Goal: Task Accomplishment & Management: Manage account settings

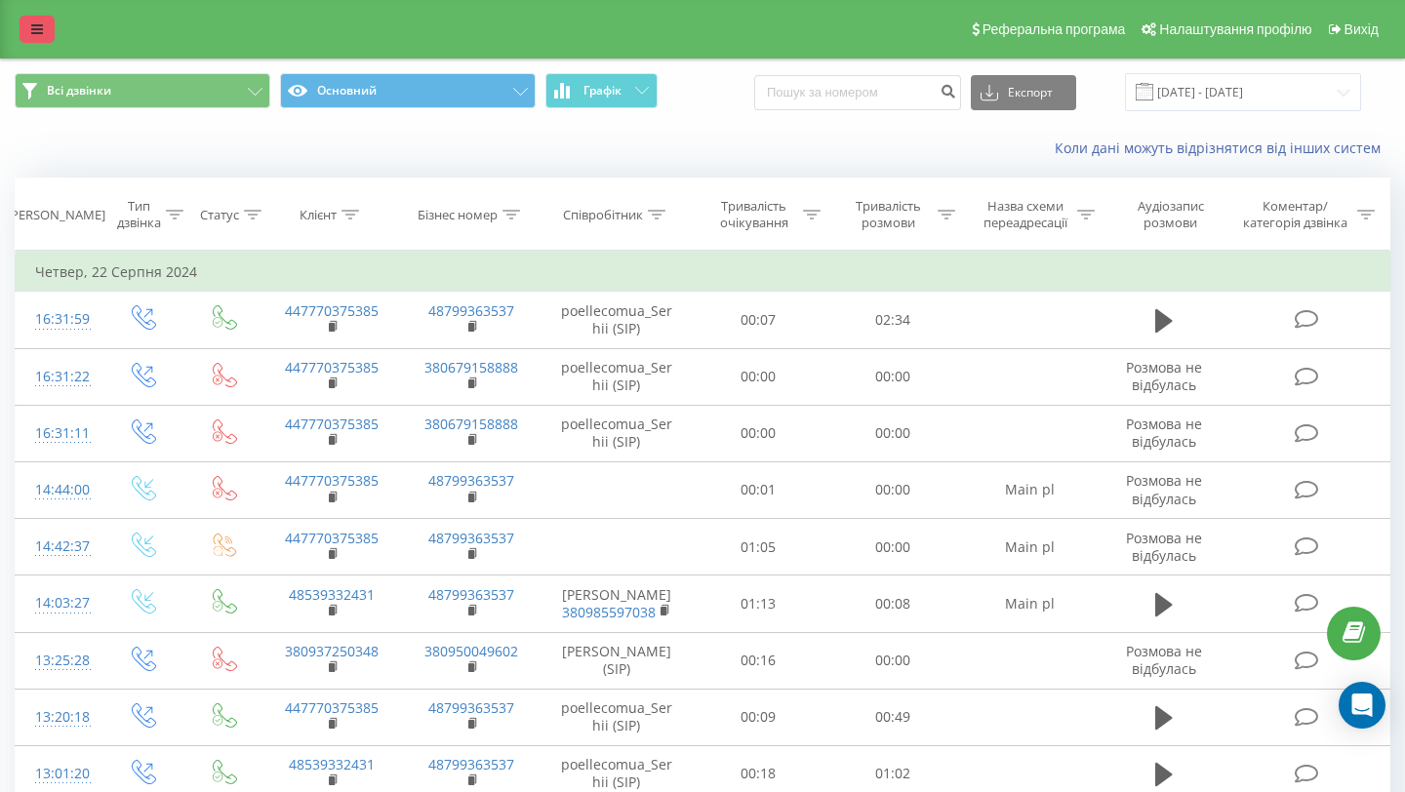
click at [46, 28] on link at bounding box center [37, 29] width 35 height 27
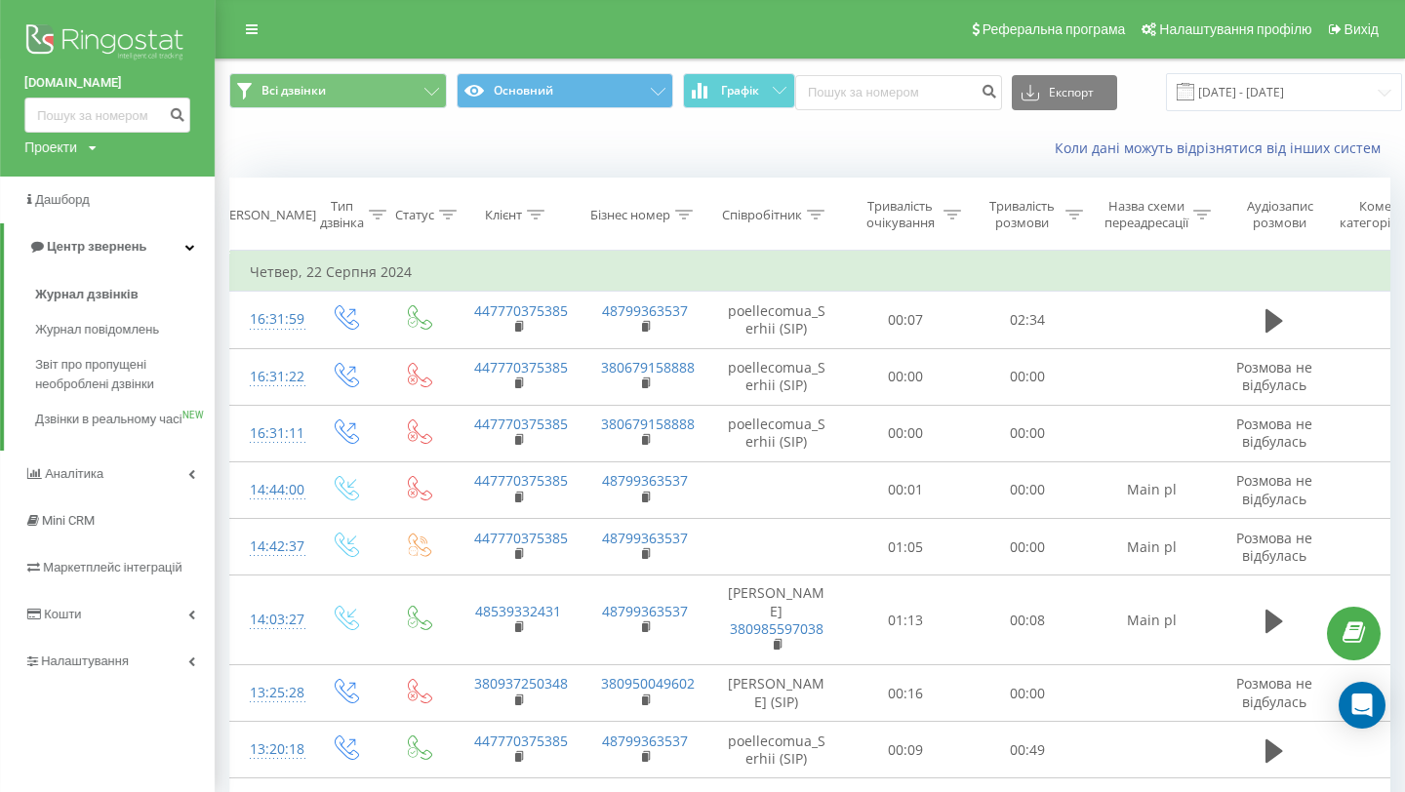
click at [64, 84] on link "[DOMAIN_NAME]" at bounding box center [107, 83] width 166 height 20
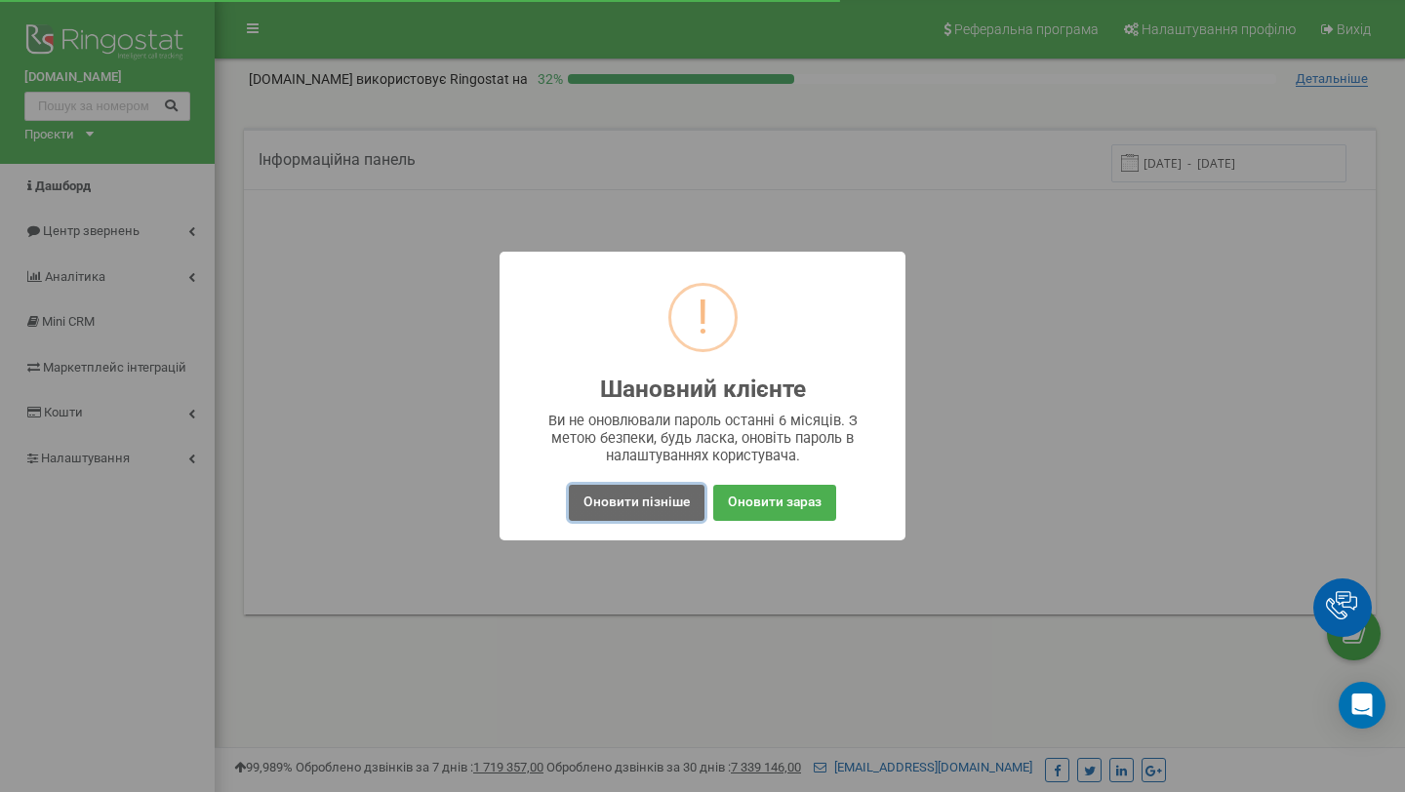
click at [640, 516] on button "Оновити пізніше" at bounding box center [637, 503] width 136 height 36
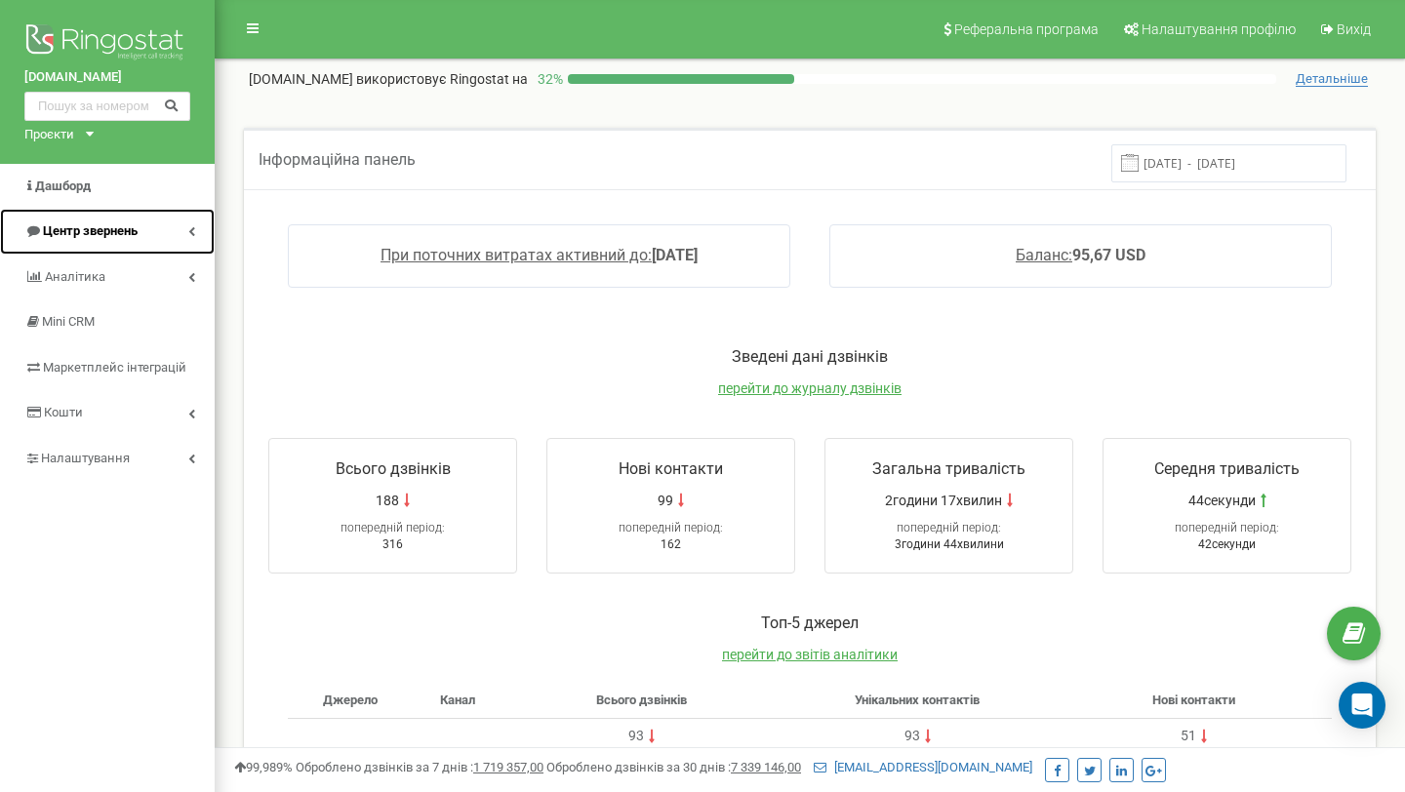
click at [180, 234] on link "Центр звернень" at bounding box center [107, 232] width 215 height 46
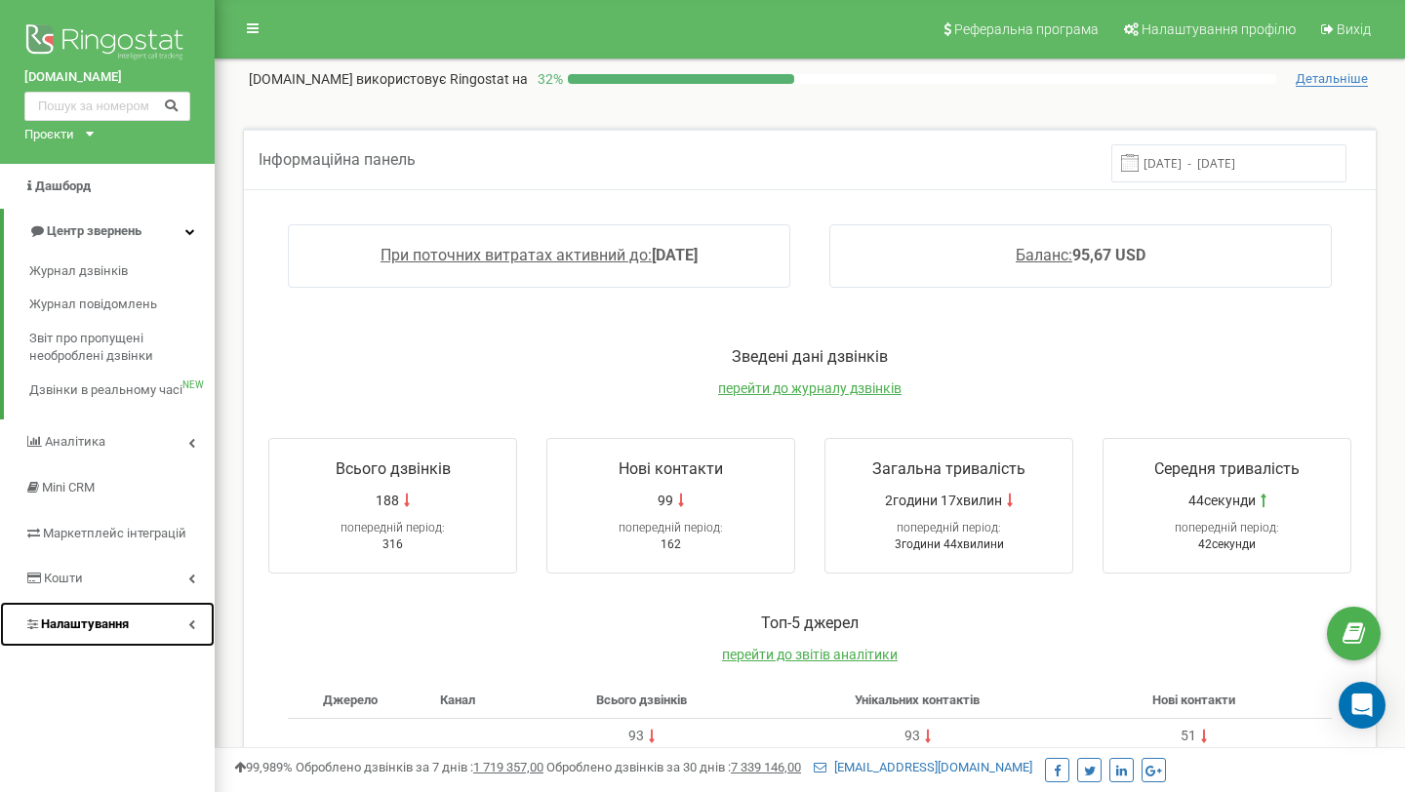
click at [179, 617] on link "Налаштування" at bounding box center [107, 625] width 215 height 46
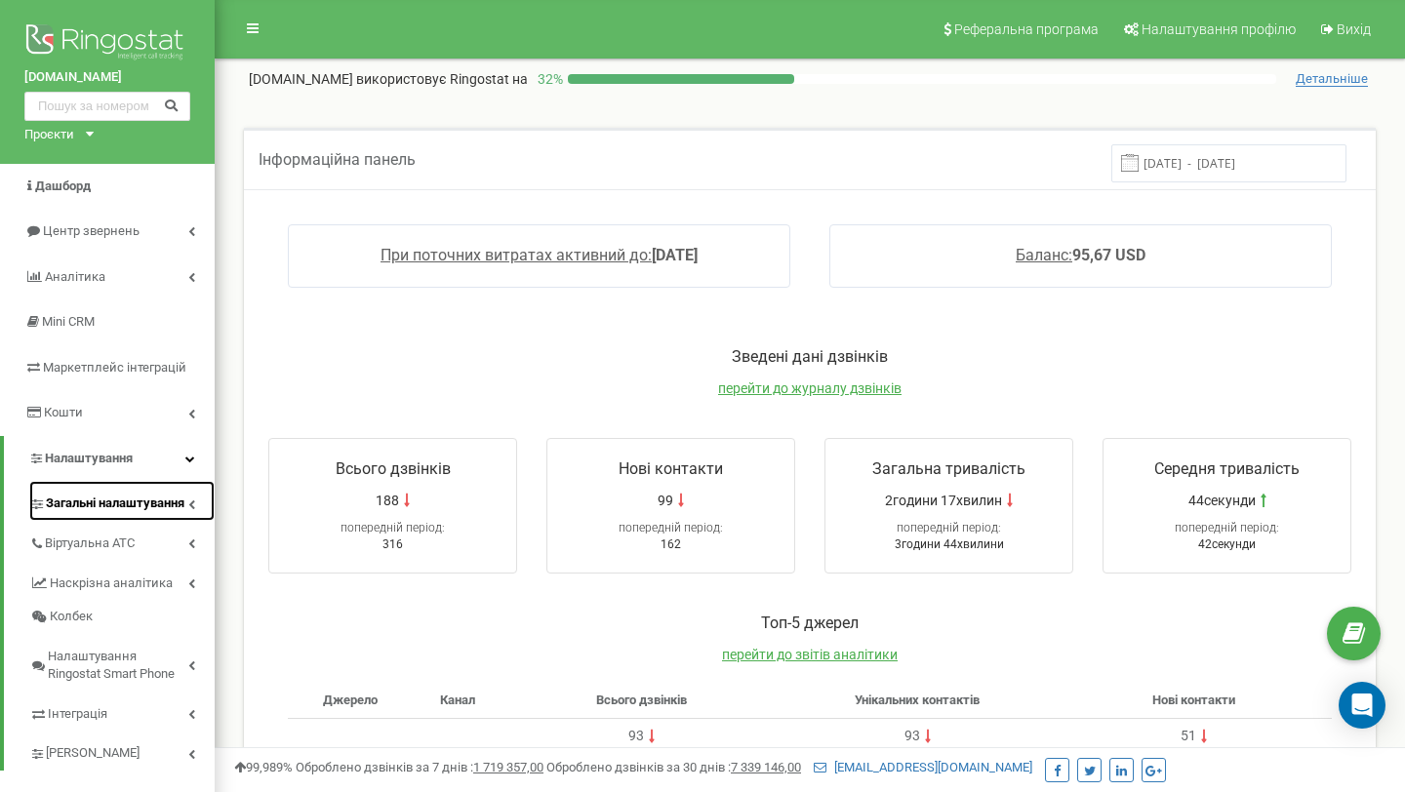
click at [133, 500] on span "Загальні налаштування" at bounding box center [115, 504] width 139 height 19
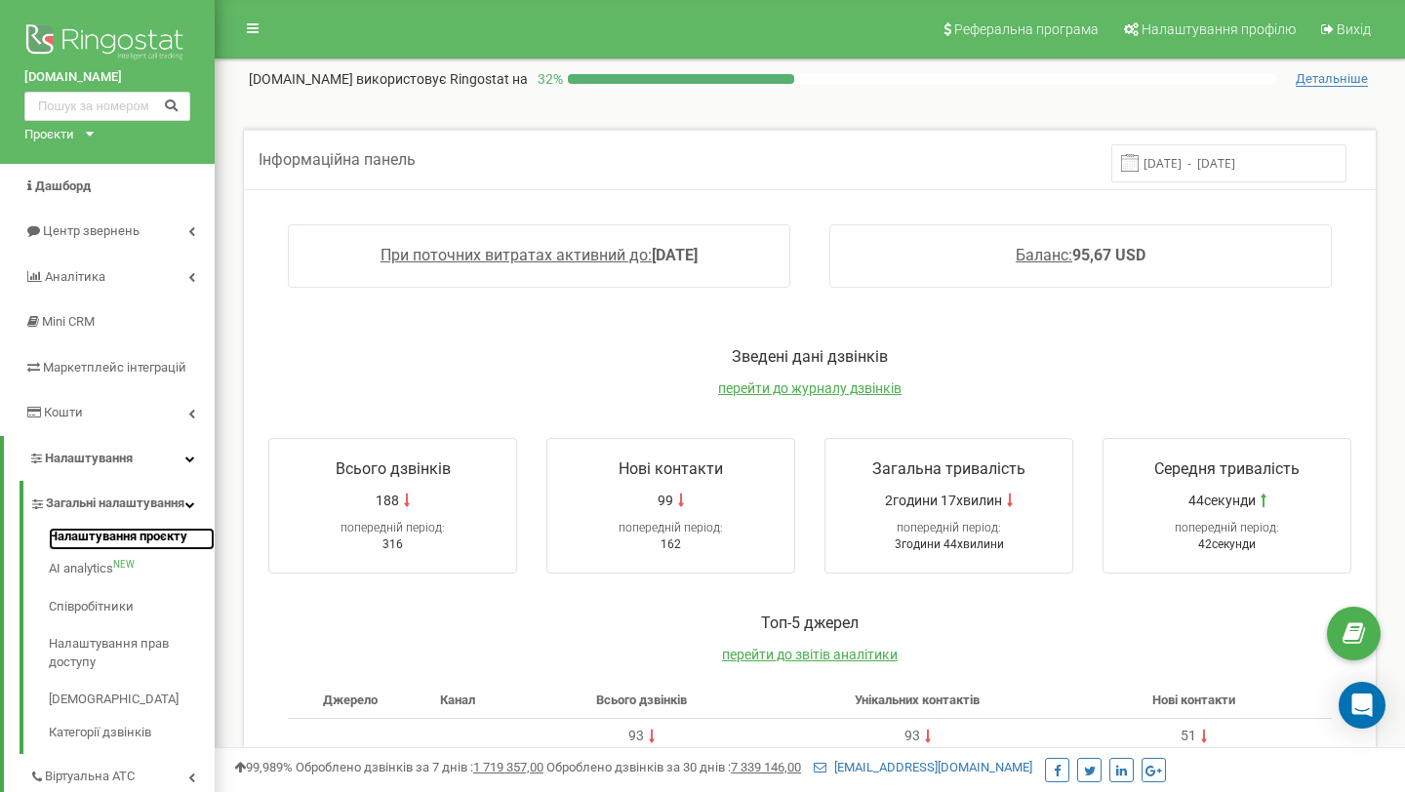
click at [96, 550] on link "Налаштування проєкту" at bounding box center [132, 539] width 166 height 23
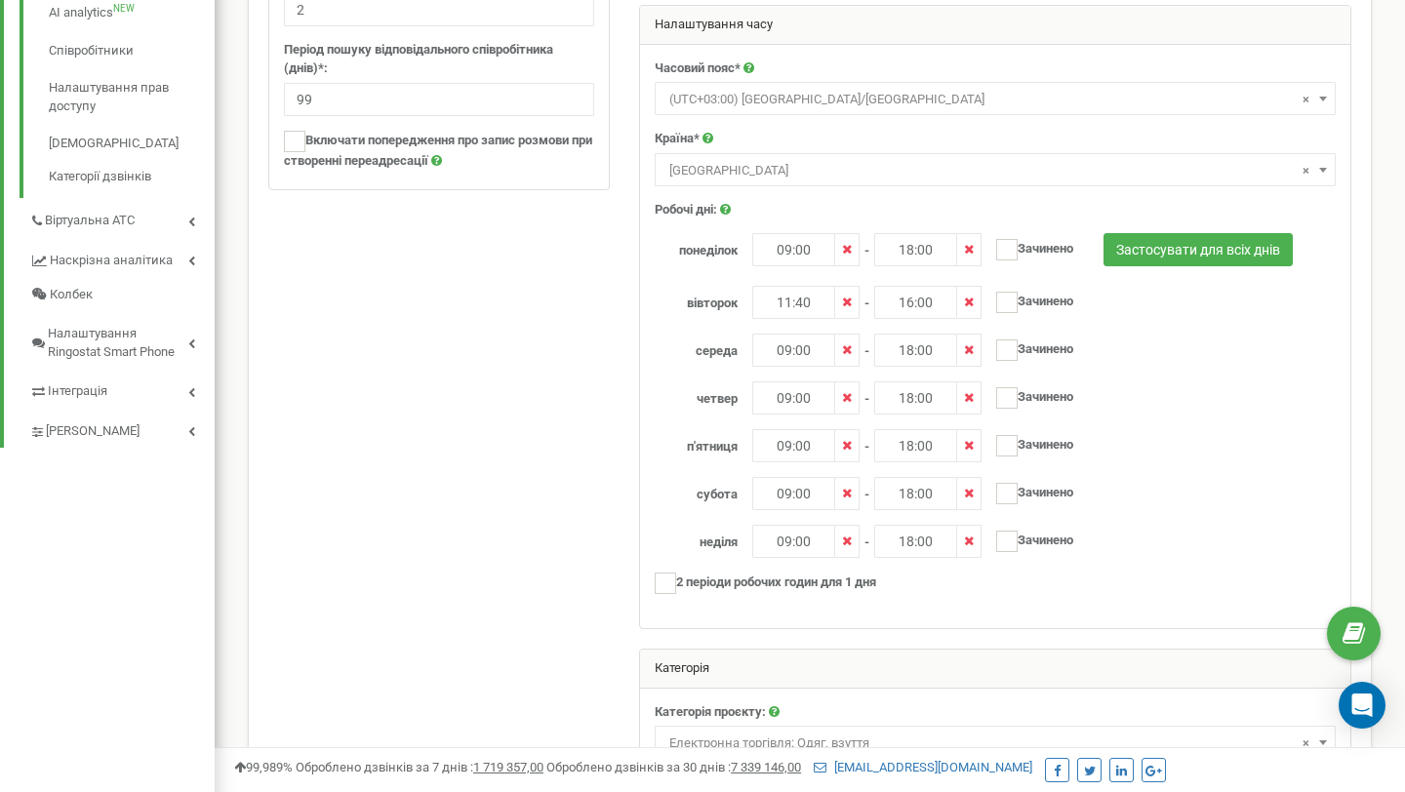
scroll to position [554, 0]
click at [1010, 313] on ins at bounding box center [1006, 304] width 21 height 21
checkbox input "true"
click at [974, 307] on icon at bounding box center [969, 304] width 10 height 13
type input "----"
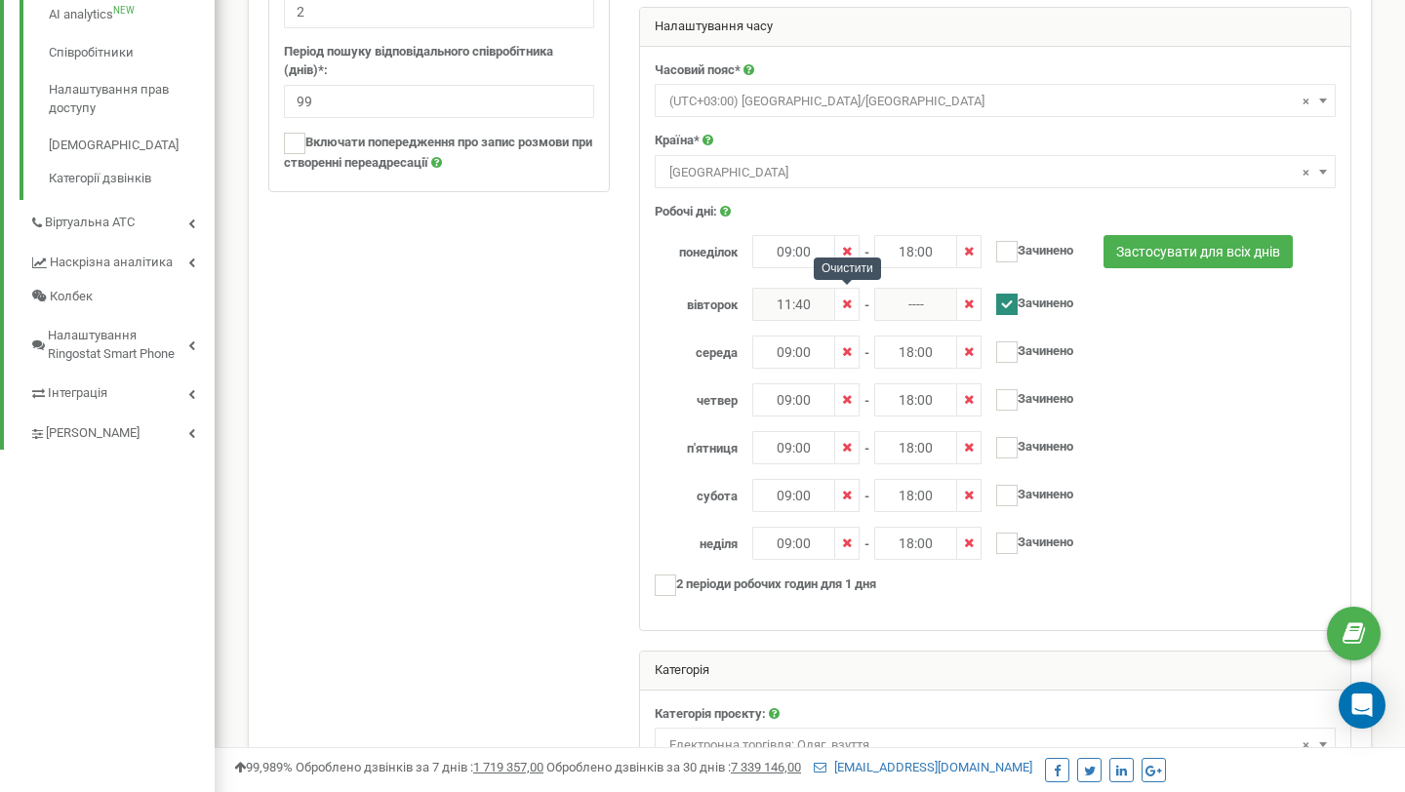
click at [836, 305] on span at bounding box center [847, 304] width 24 height 33
type input "----"
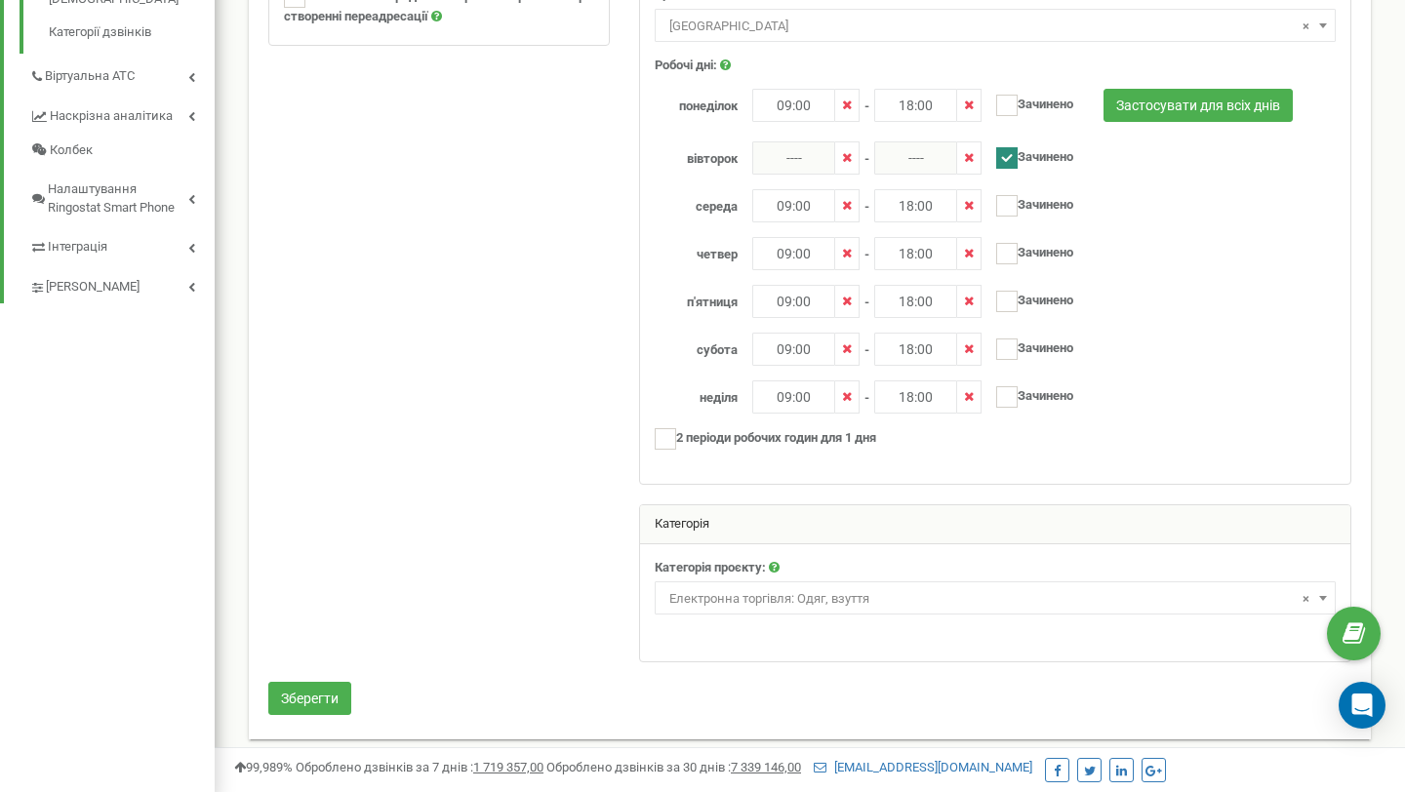
scroll to position [711, 0]
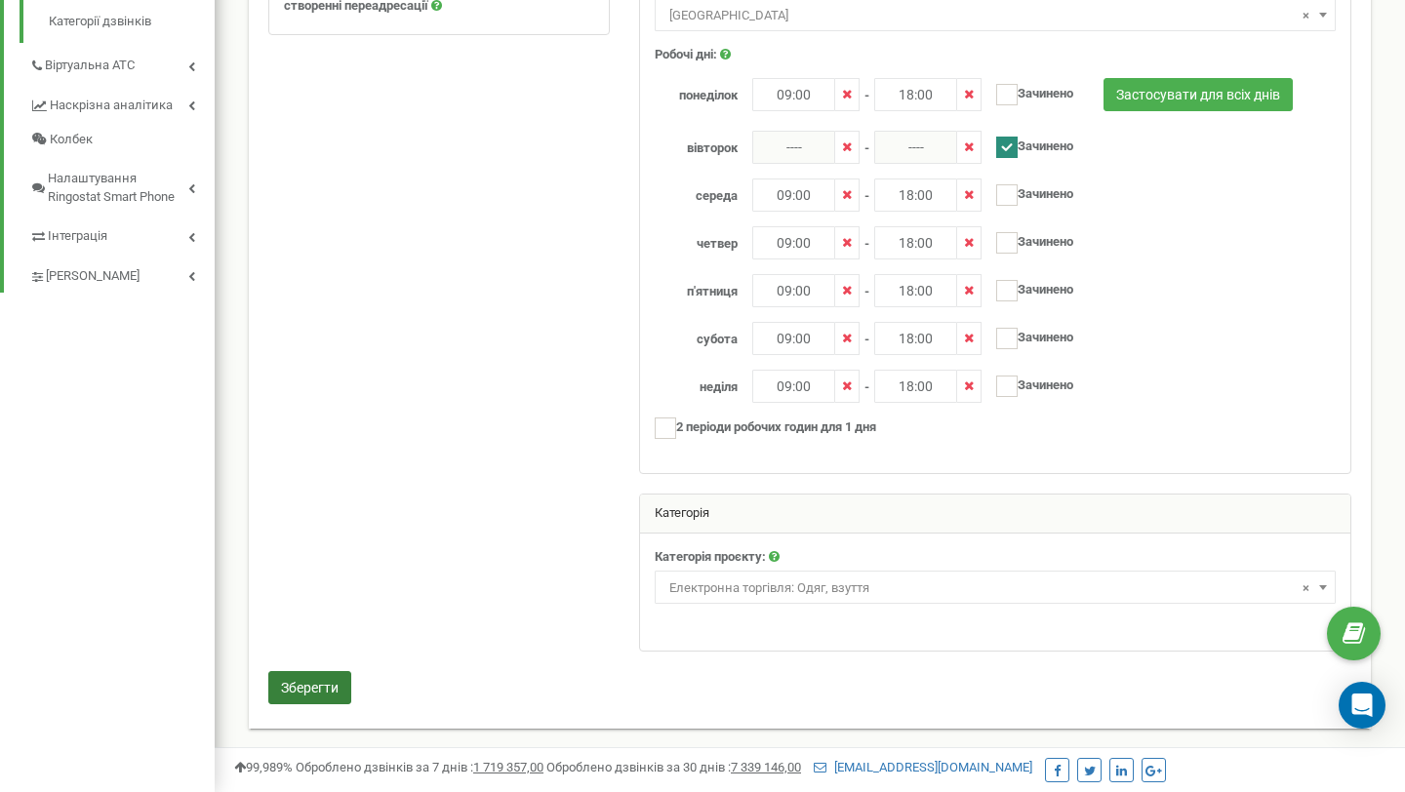
click at [334, 683] on button "Зберегти" at bounding box center [309, 687] width 83 height 33
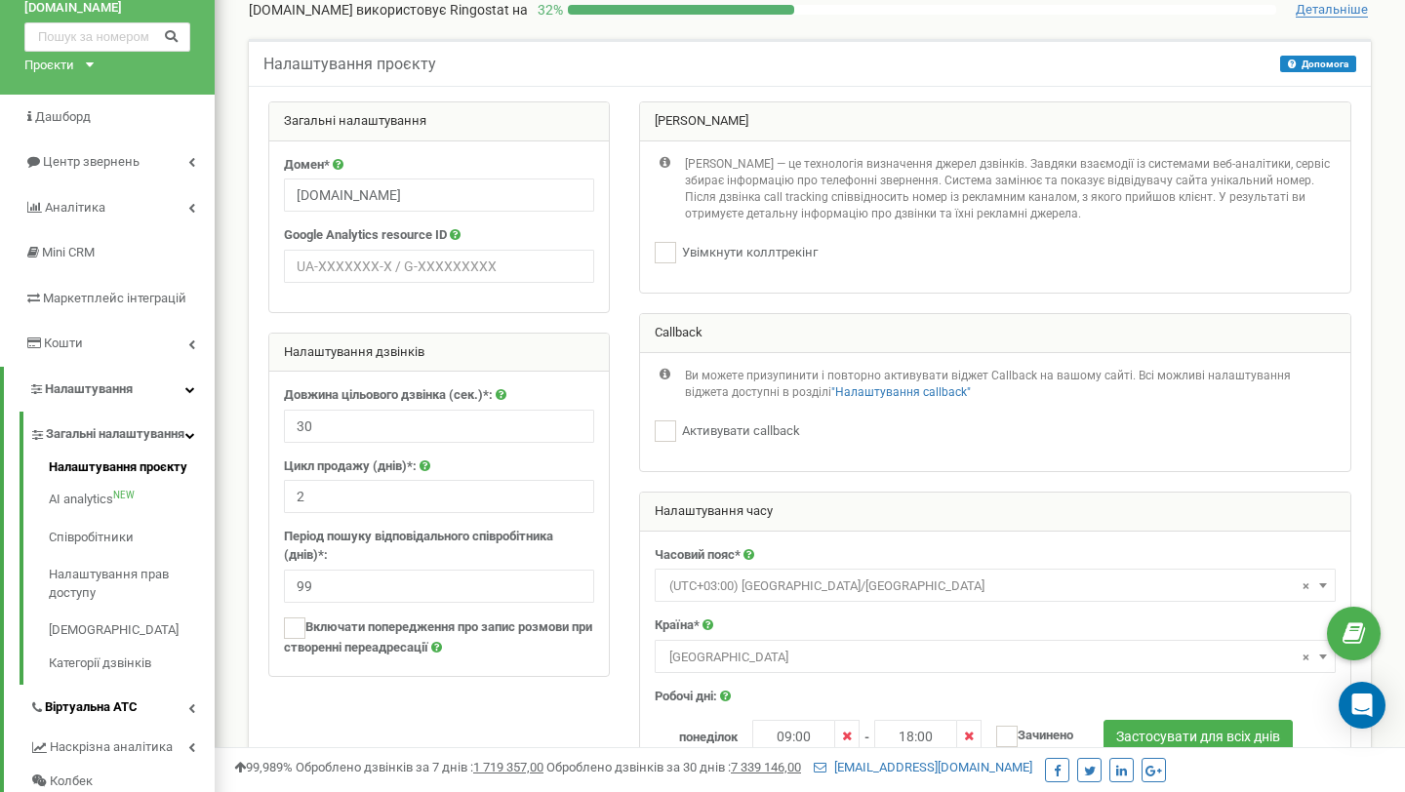
scroll to position [109, 0]
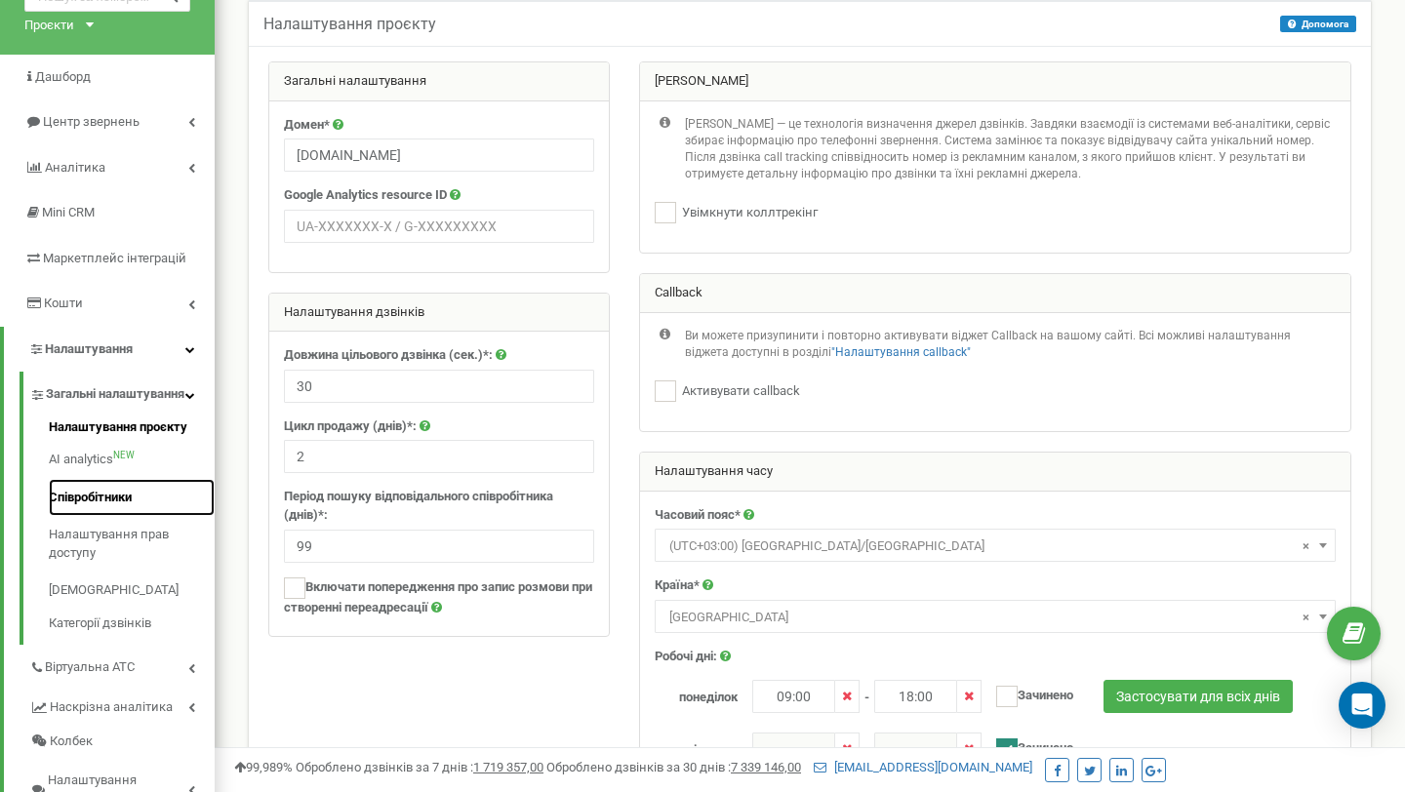
click at [128, 507] on link "Співробітники" at bounding box center [132, 498] width 166 height 38
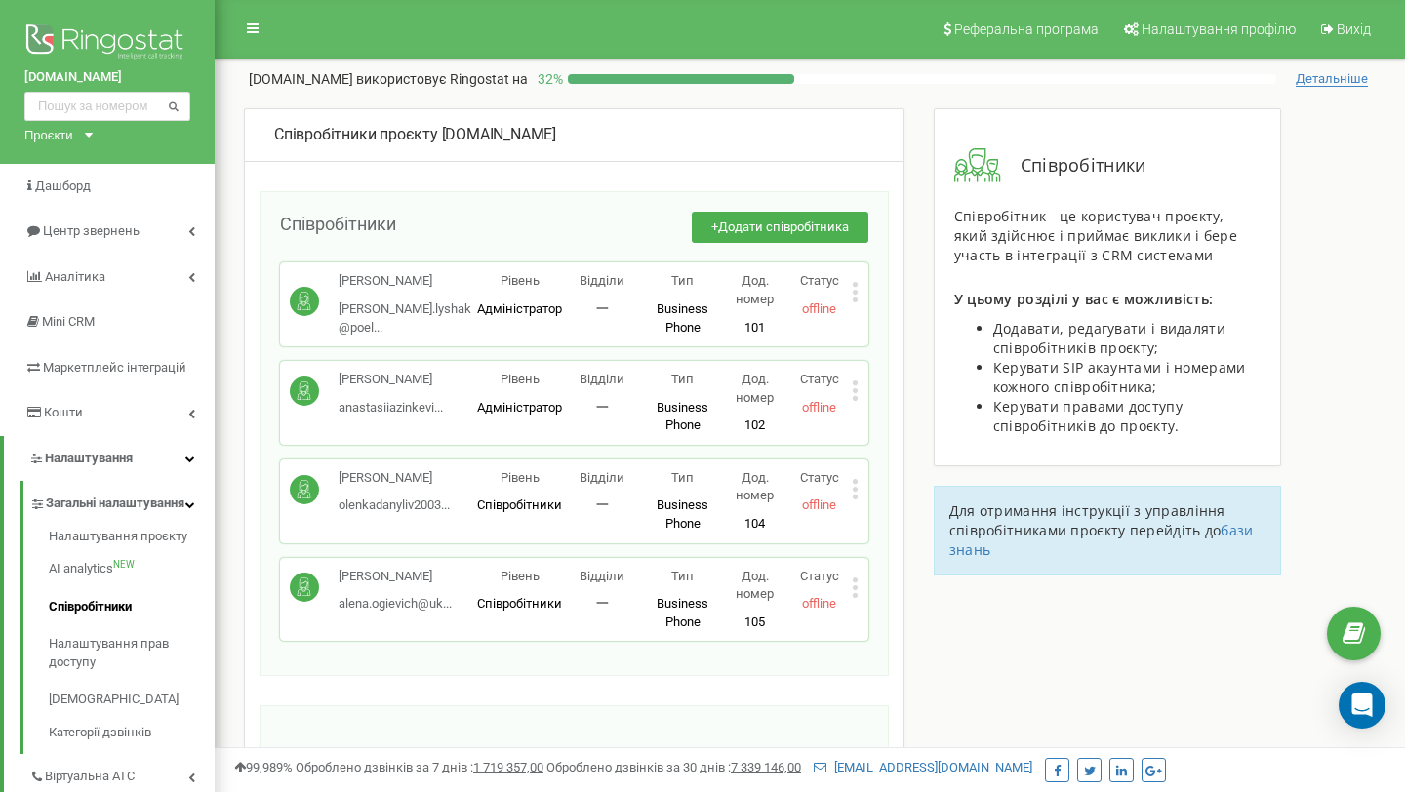
click at [852, 488] on icon at bounding box center [855, 489] width 7 height 20
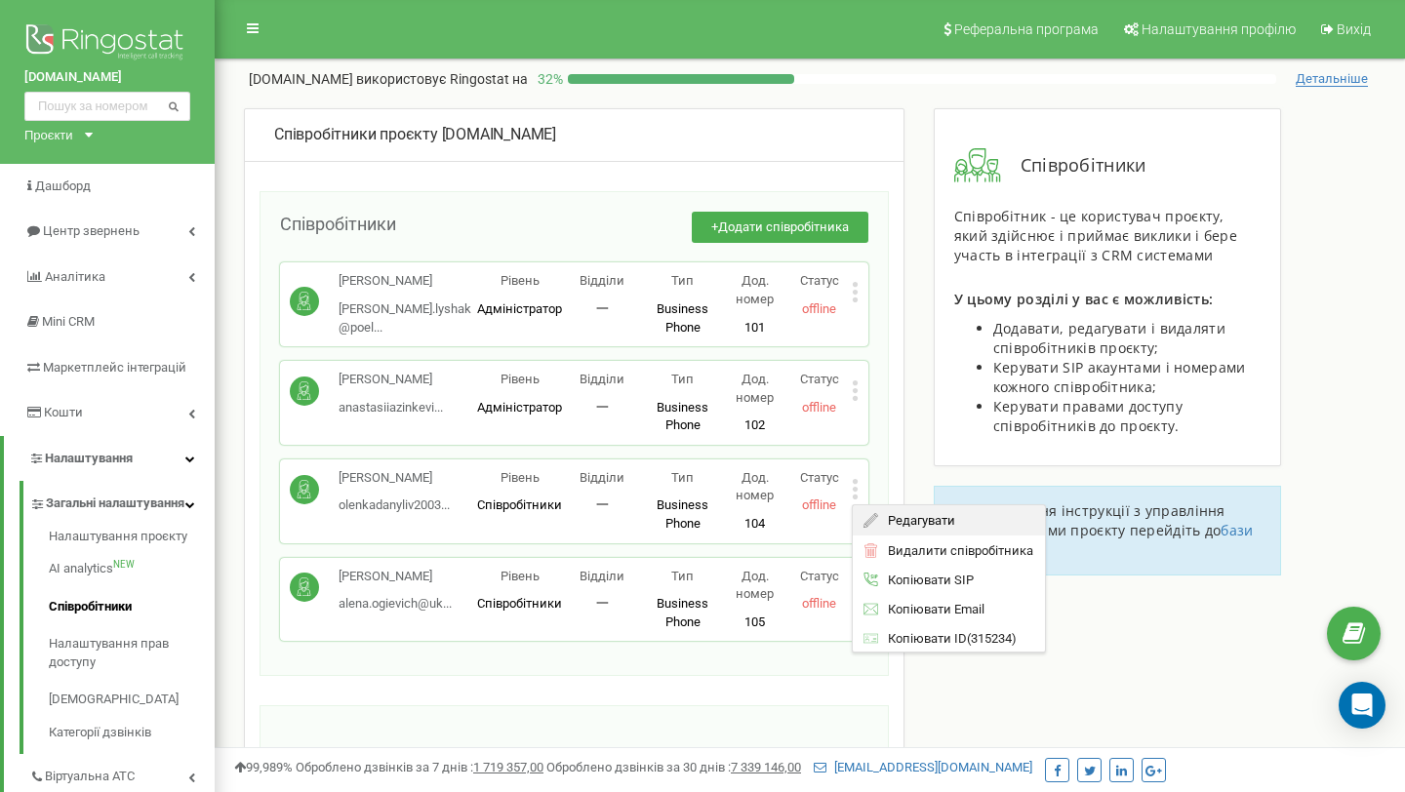
click at [914, 525] on span "Редагувати" at bounding box center [916, 520] width 77 height 13
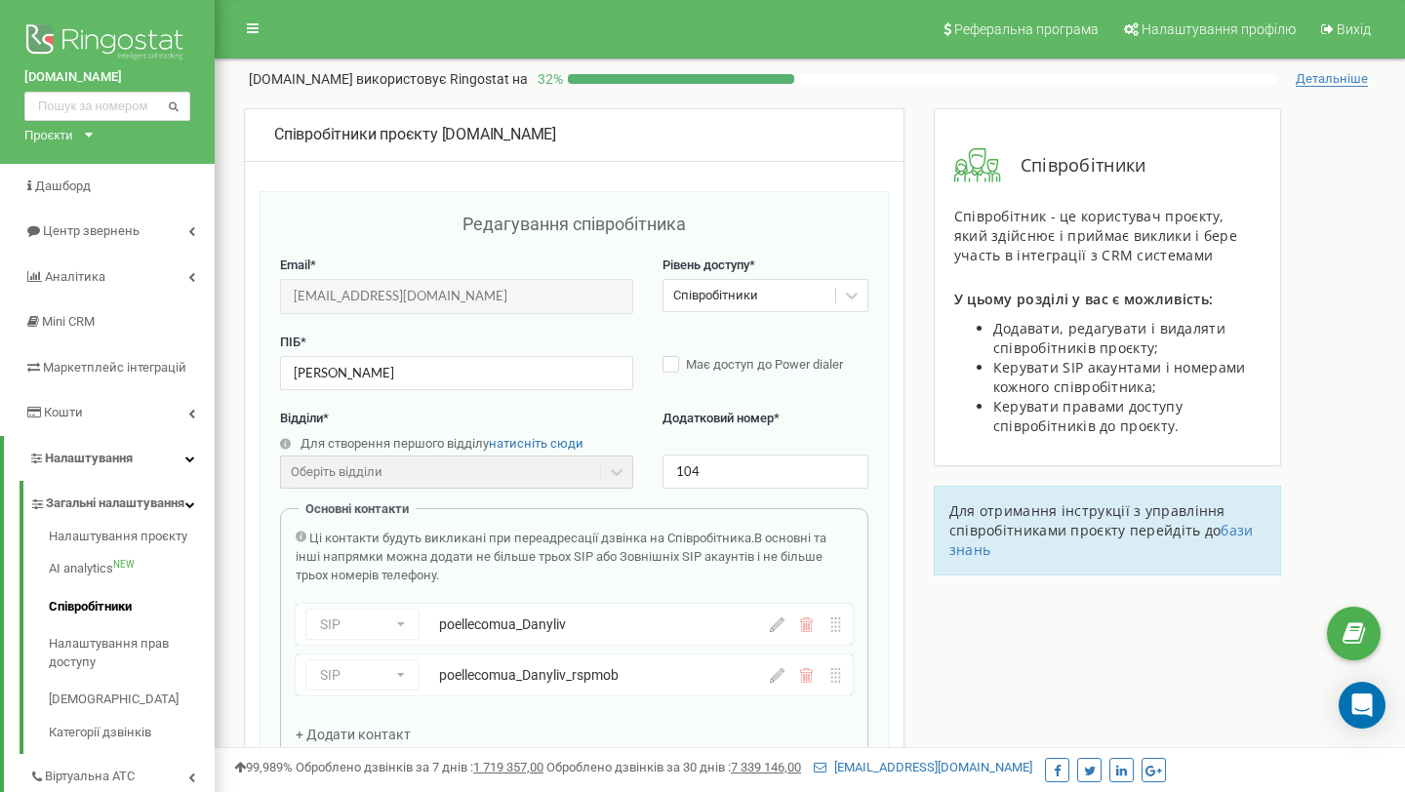
scroll to position [195, 0]
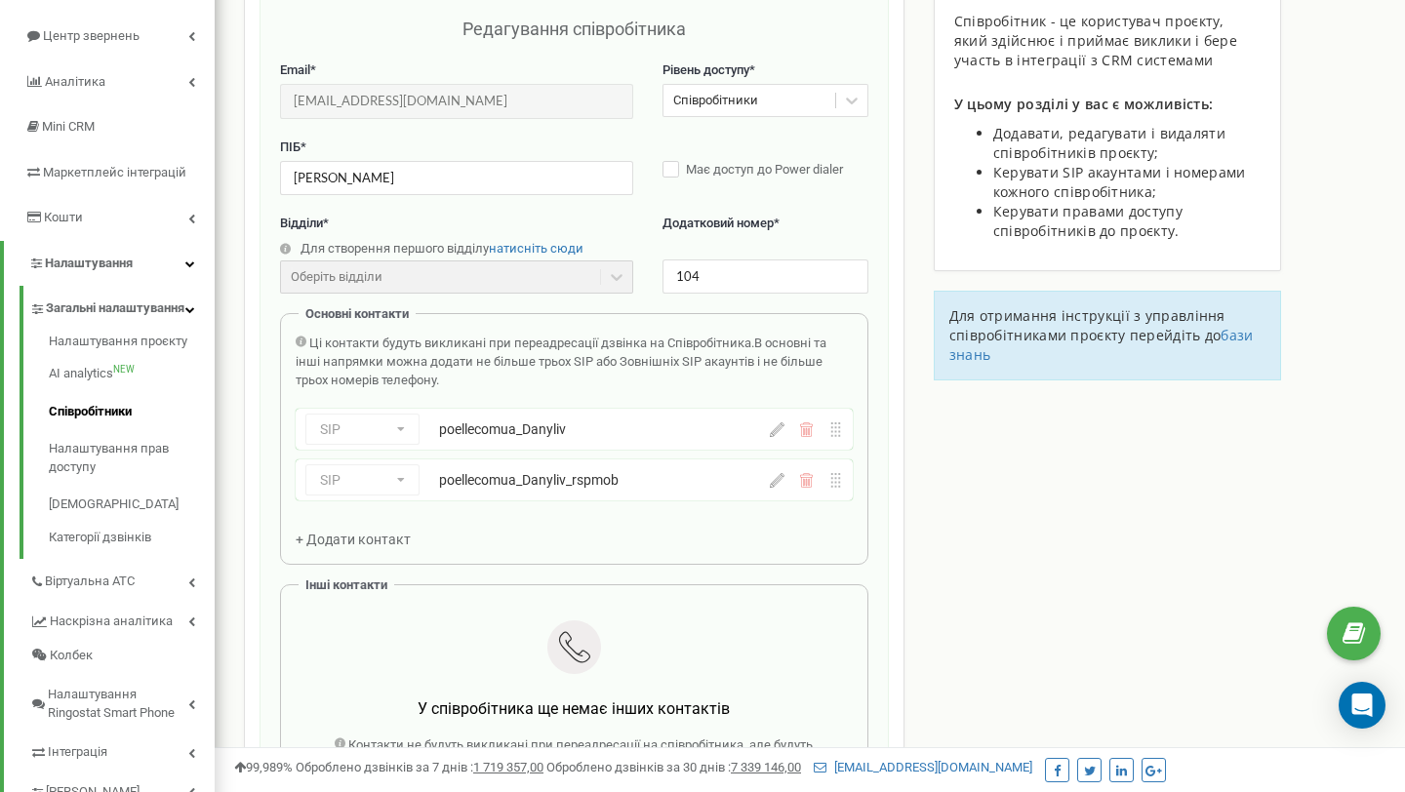
click at [528, 434] on div "poellecomua_Danyliv" at bounding box center [576, 429] width 274 height 20
click at [97, 356] on link "Налаштування проєкту" at bounding box center [132, 344] width 166 height 23
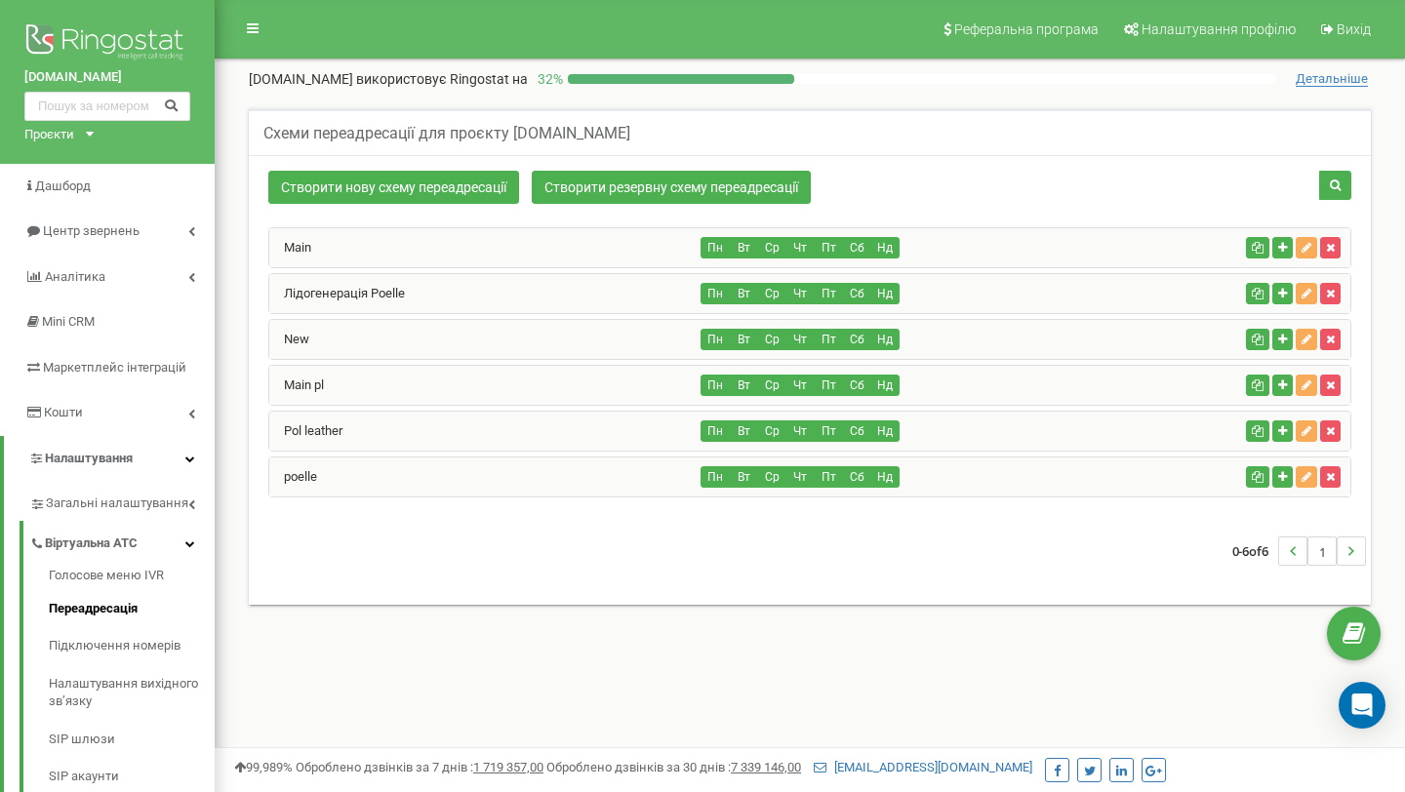
click at [359, 483] on div "poelle" at bounding box center [485, 477] width 432 height 39
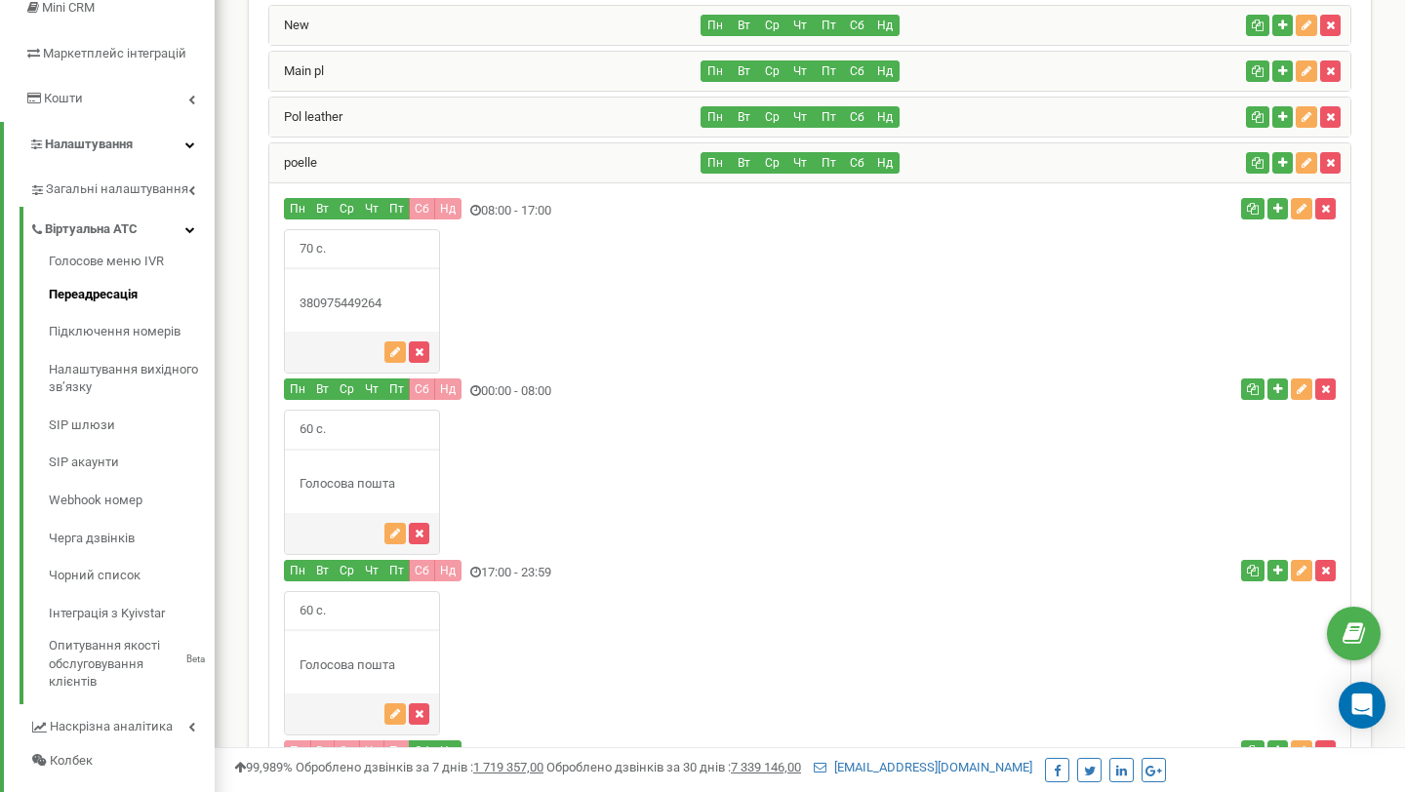
scroll to position [311, 0]
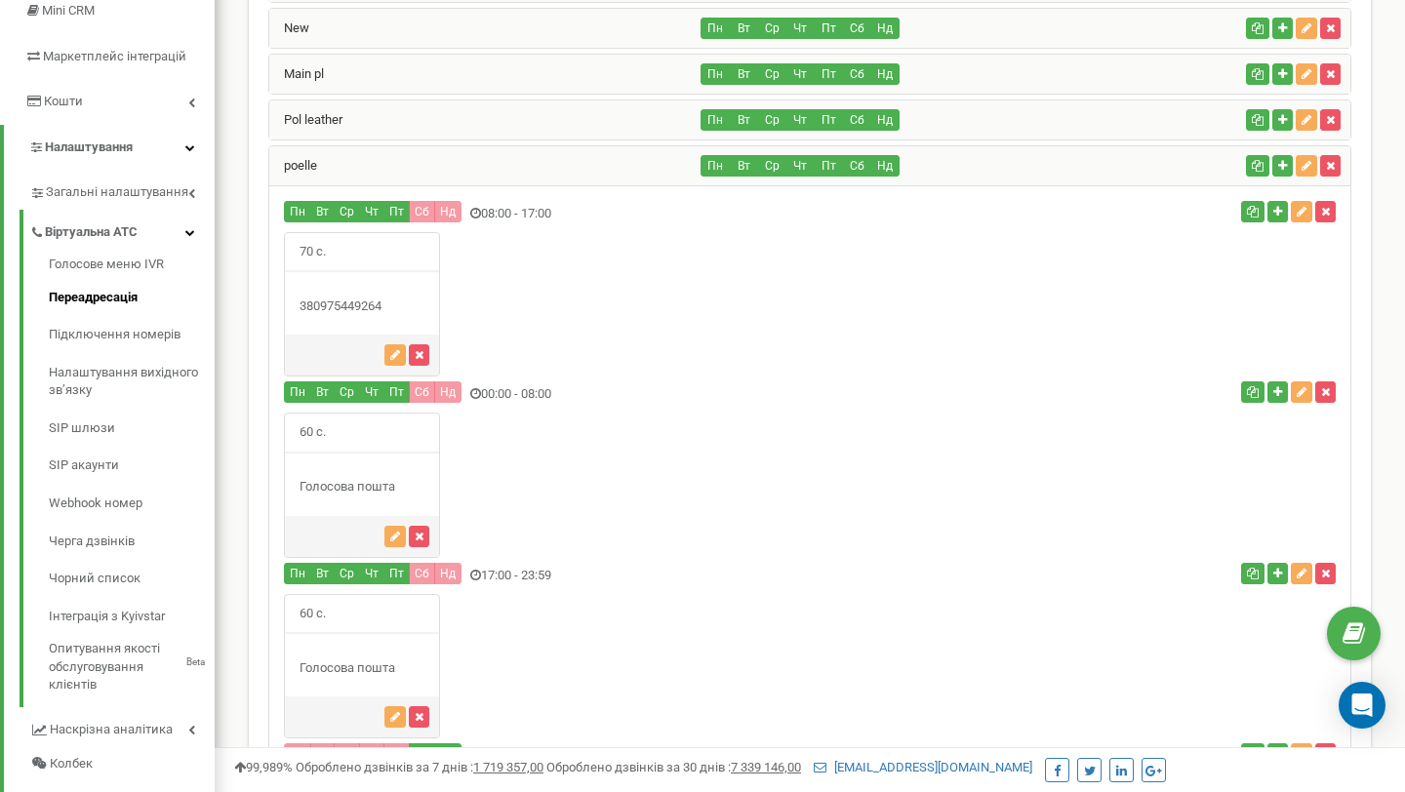
click at [379, 308] on div "380975449264" at bounding box center [362, 307] width 154 height 19
click at [388, 303] on div "380975449264" at bounding box center [362, 307] width 154 height 19
click at [1301, 390] on icon "button" at bounding box center [1301, 392] width 10 height 12
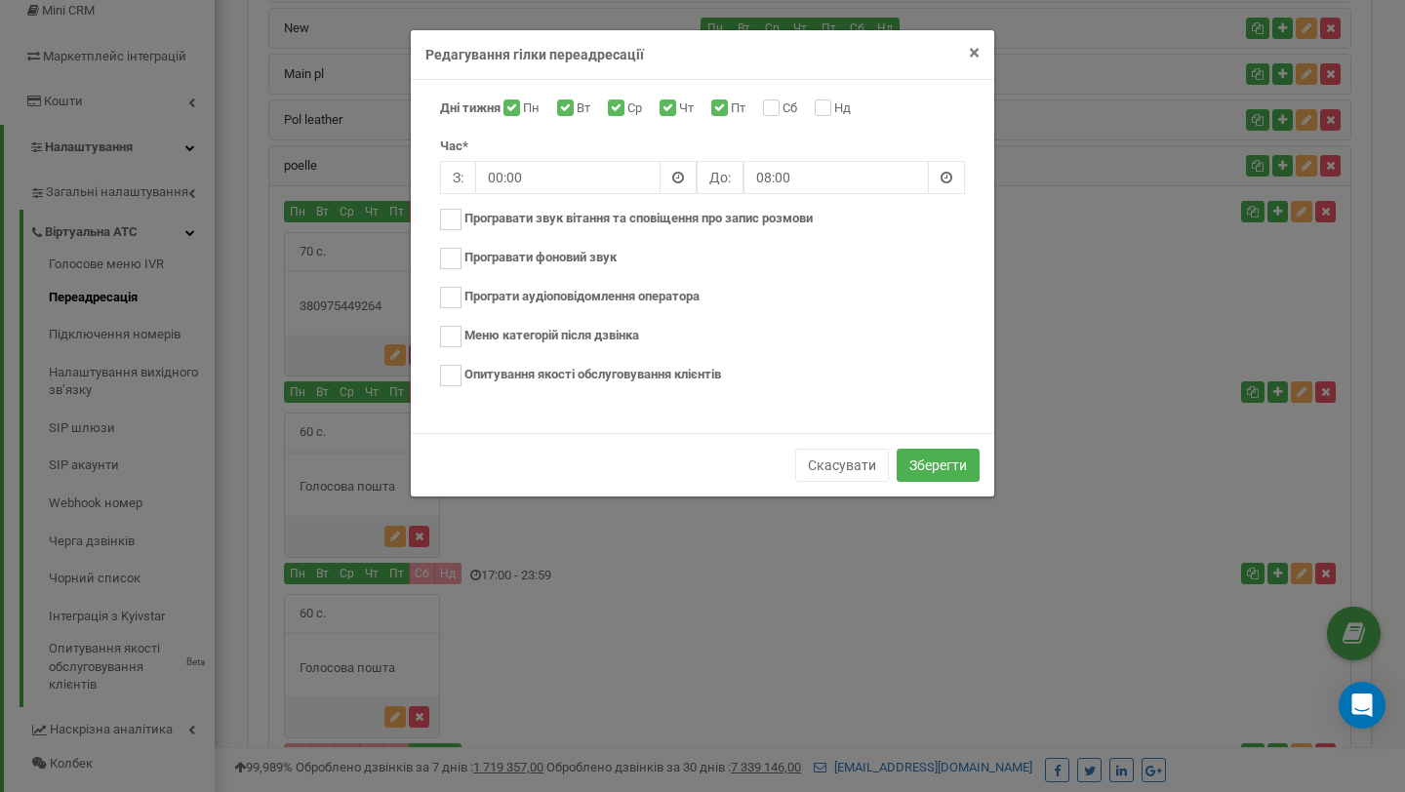
click at [973, 54] on span "×" at bounding box center [974, 52] width 11 height 23
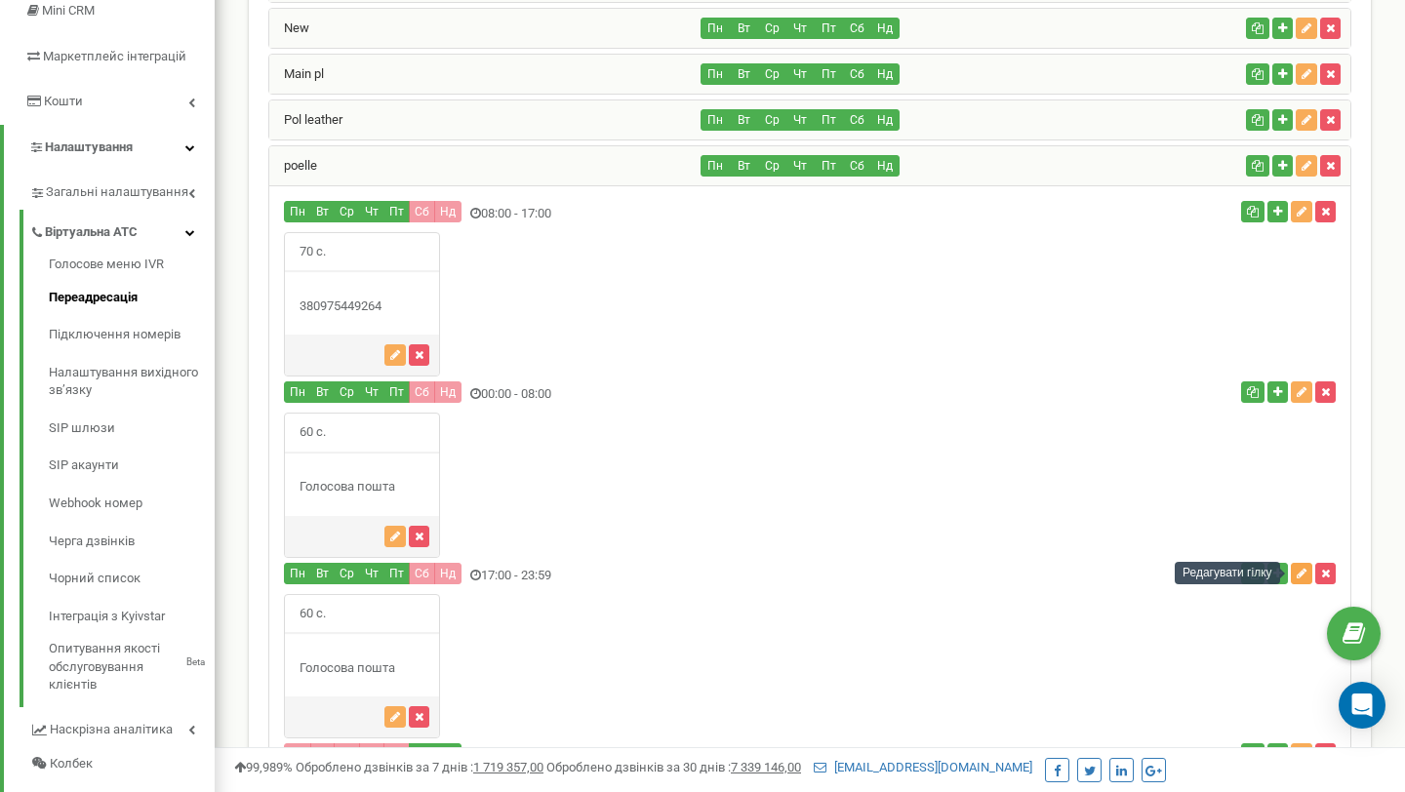
click at [1294, 572] on button "button" at bounding box center [1301, 573] width 21 height 21
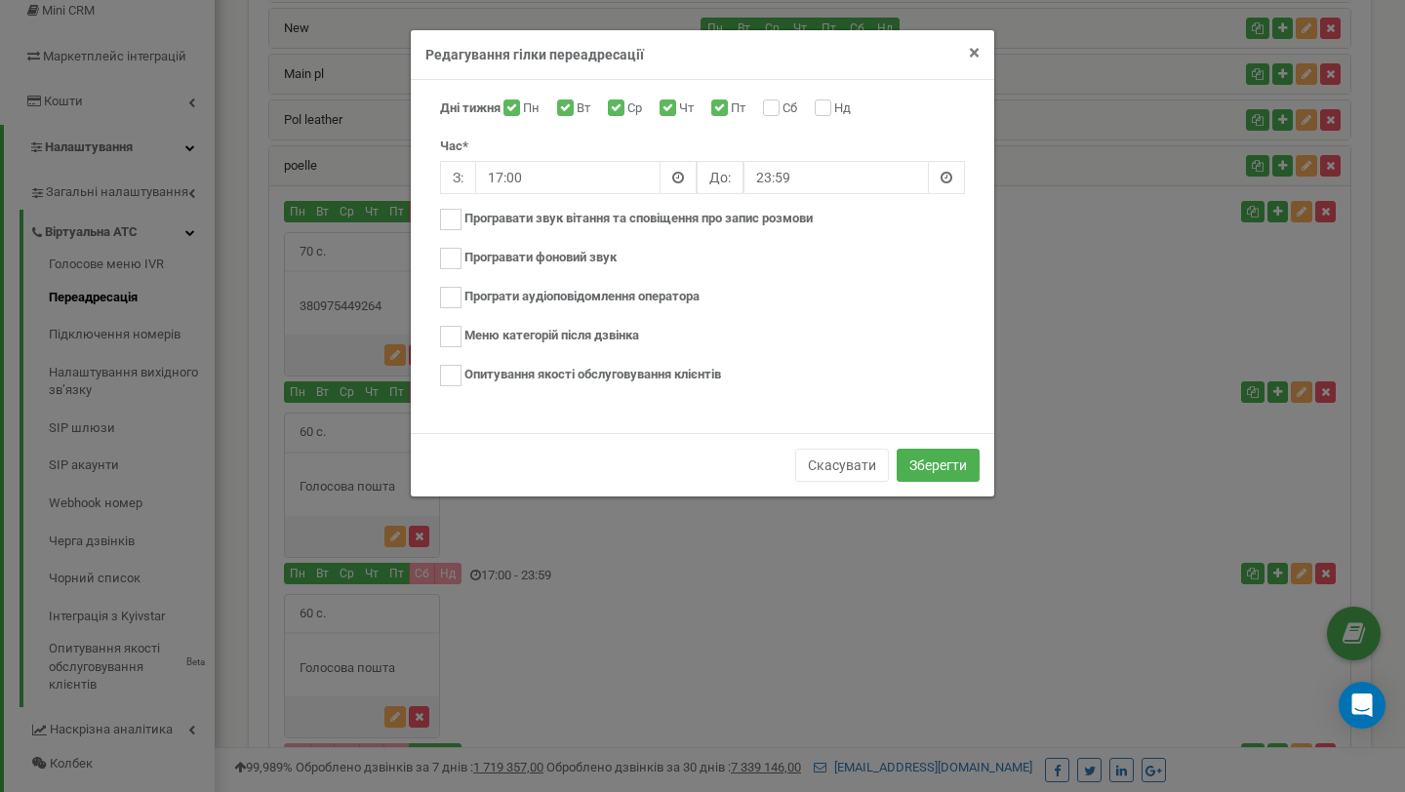
click at [976, 55] on span "×" at bounding box center [974, 52] width 11 height 23
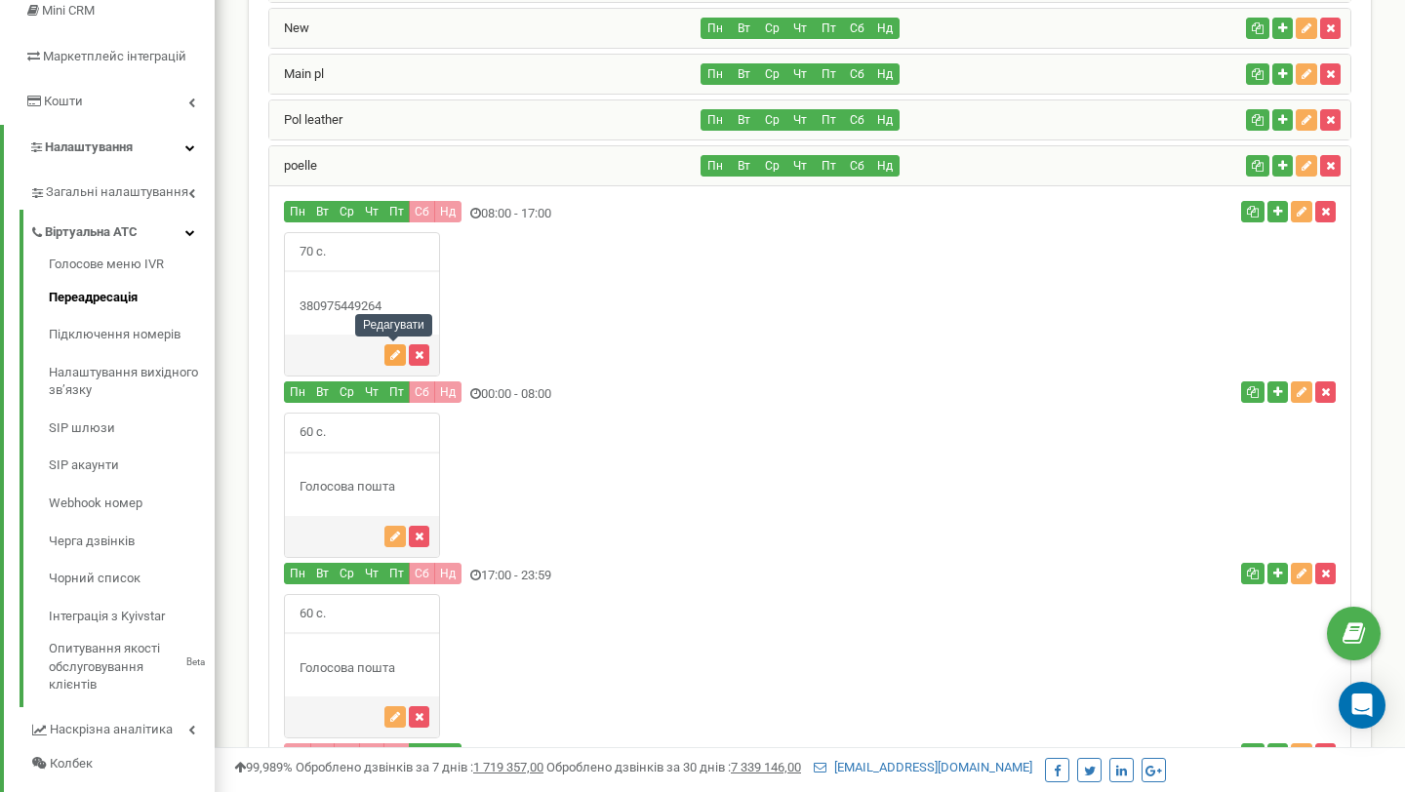
click at [397, 353] on icon "button" at bounding box center [395, 355] width 10 height 12
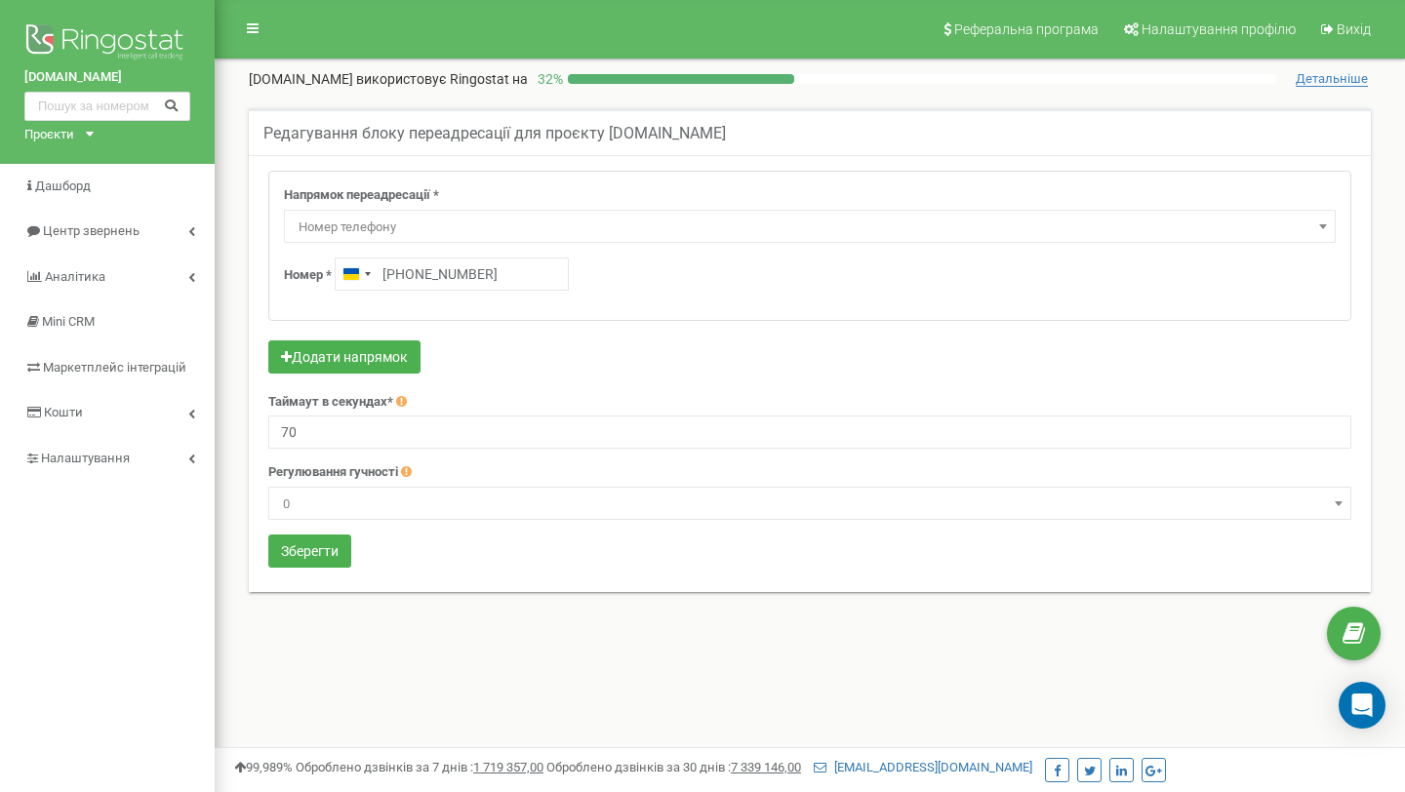
click at [464, 231] on span "Номер телефону" at bounding box center [810, 227] width 1038 height 27
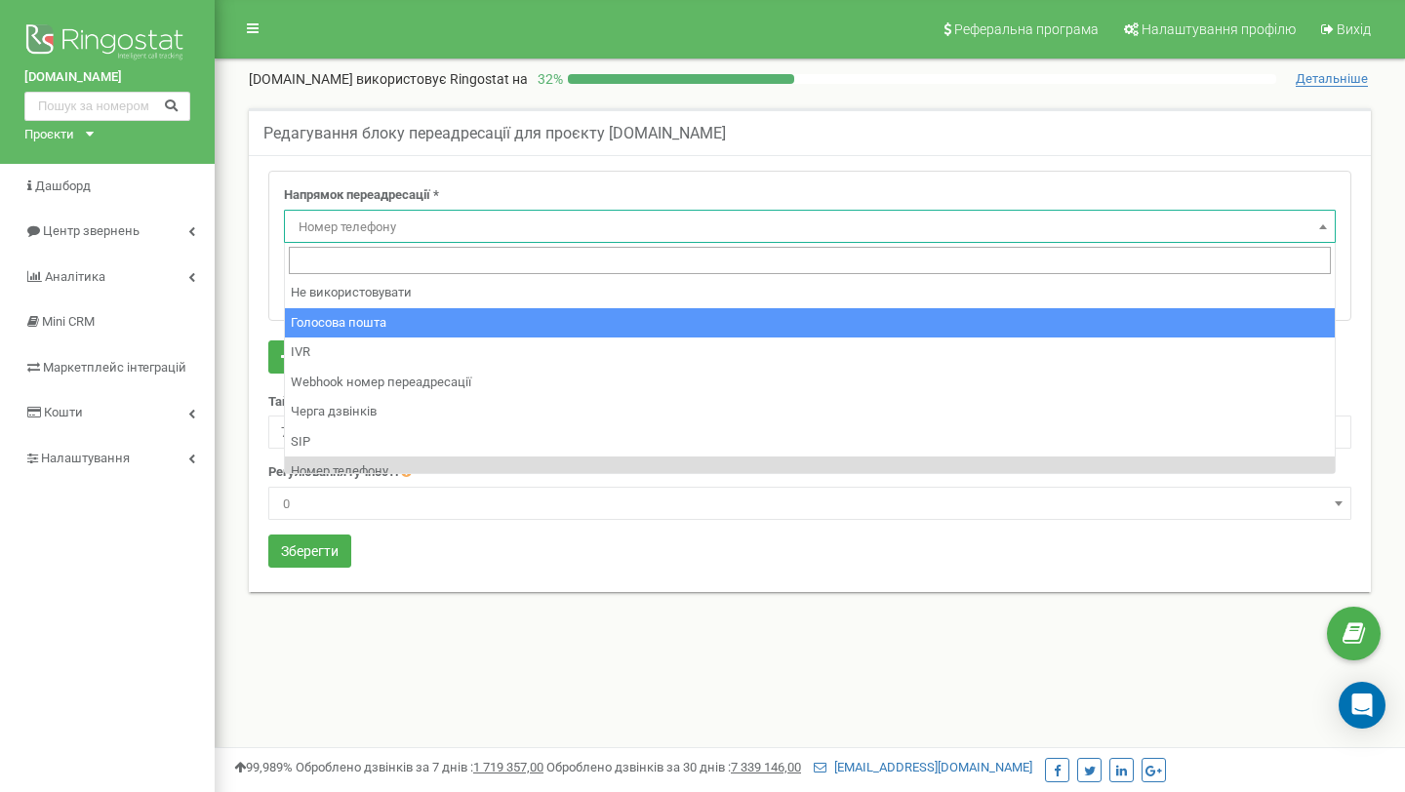
select select "Voicemail"
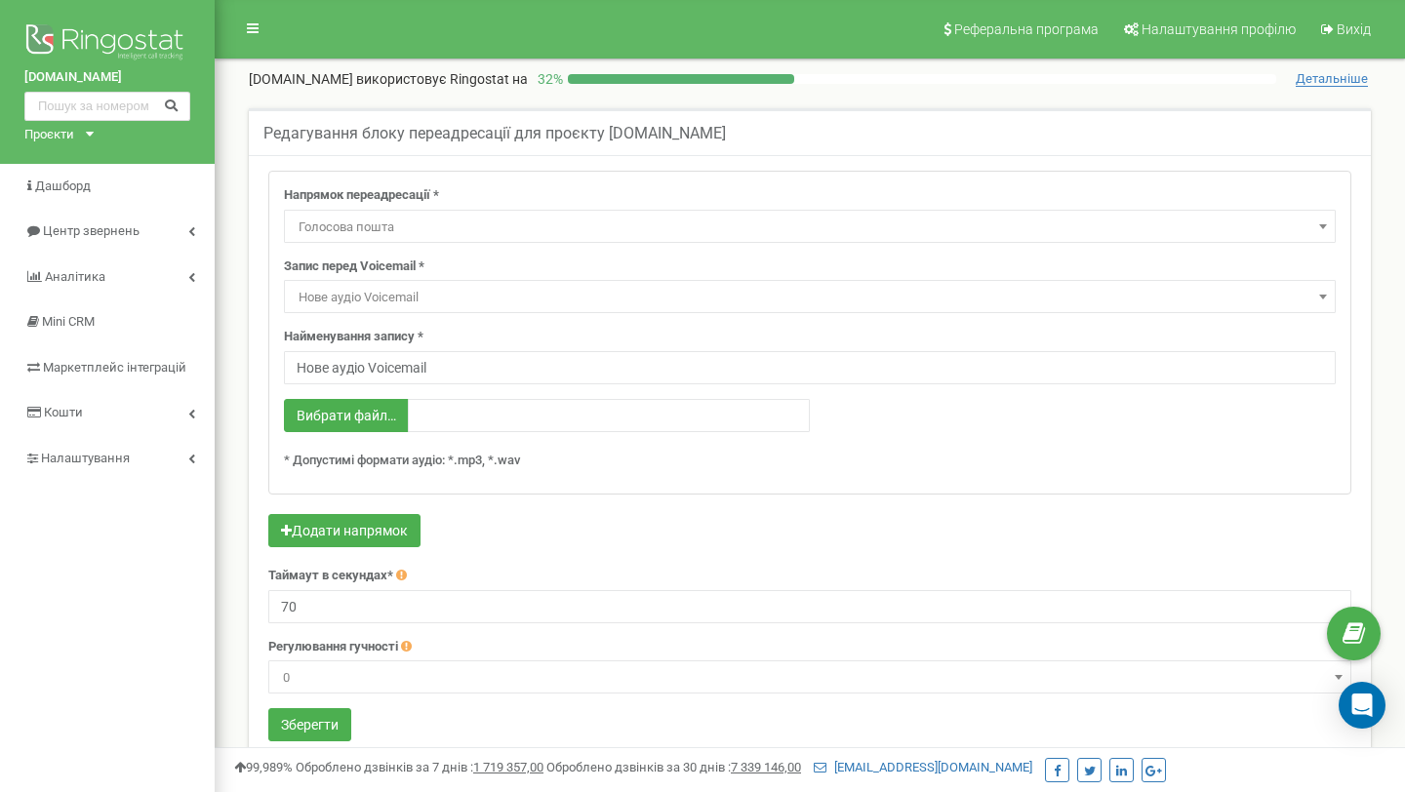
click at [453, 293] on span "Нове аудіо Voicemail" at bounding box center [810, 297] width 1038 height 27
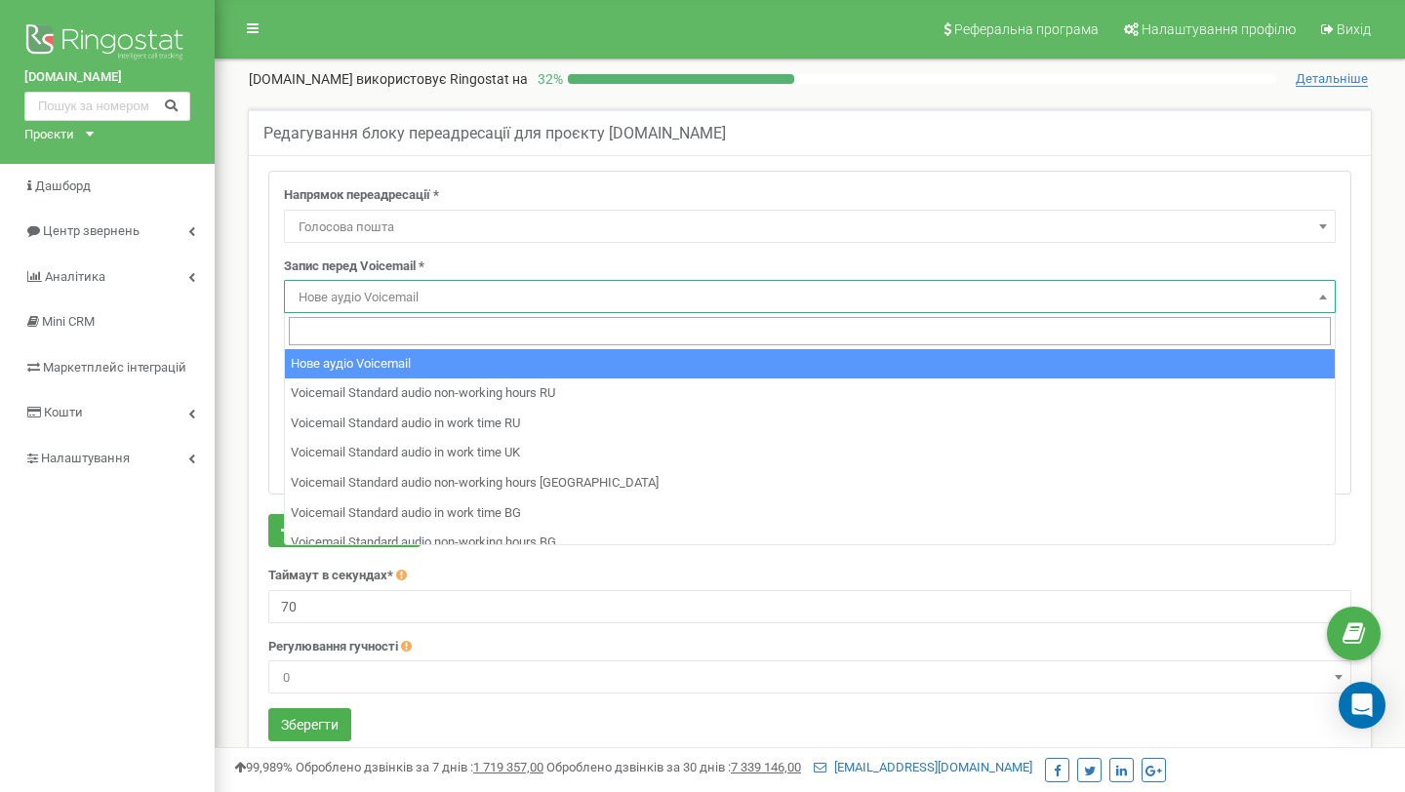
click at [259, 334] on div "Напрямок переадресації * Не використовувати Голосова пошта IVR Webhook номер пе…" at bounding box center [810, 459] width 1112 height 576
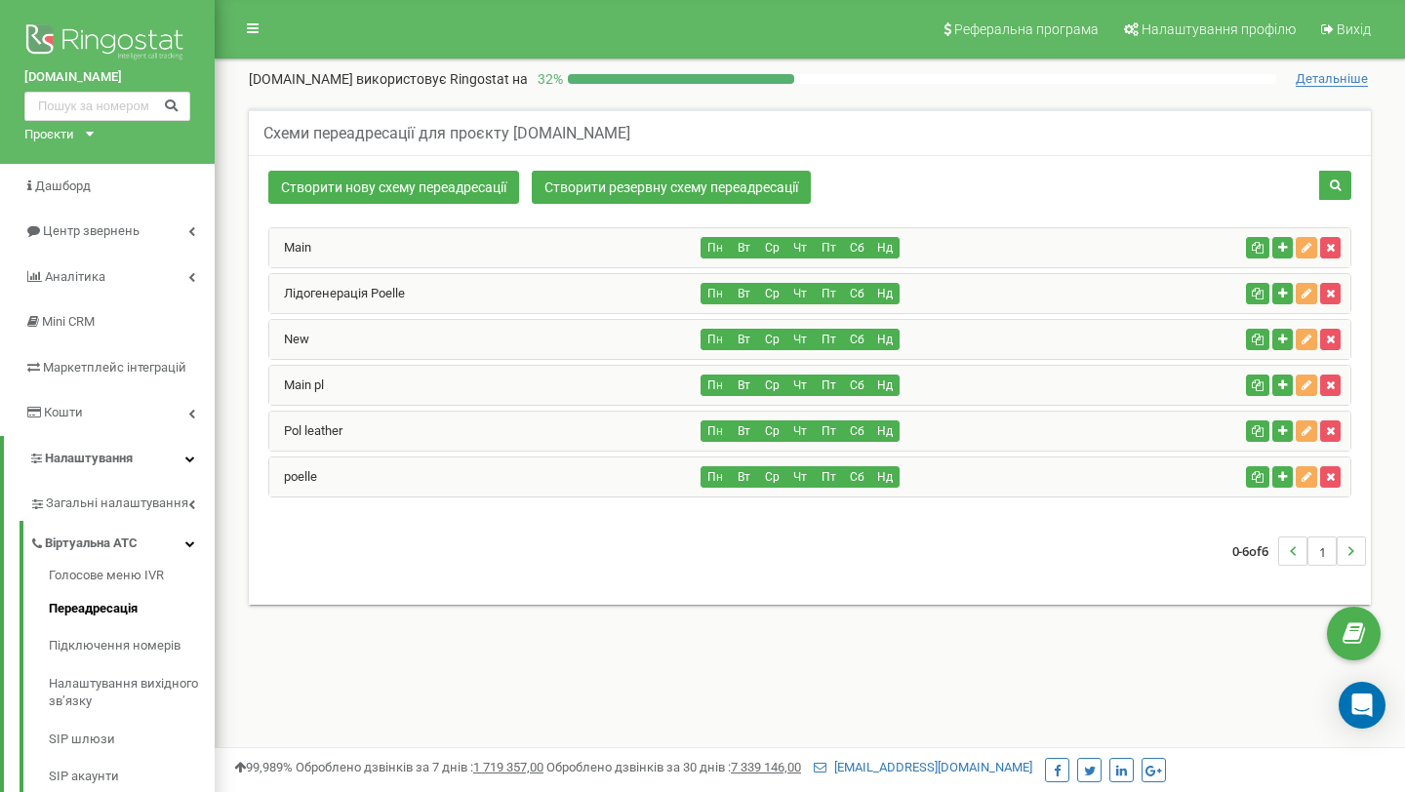
click at [1111, 483] on div "Пн Вт Ср Чт Пт Сб Нд" at bounding box center [969, 476] width 537 height 21
click at [1115, 477] on div "Додати нову гілку переадресації" at bounding box center [1163, 477] width 191 height 22
click at [611, 471] on div "poelle" at bounding box center [485, 477] width 432 height 39
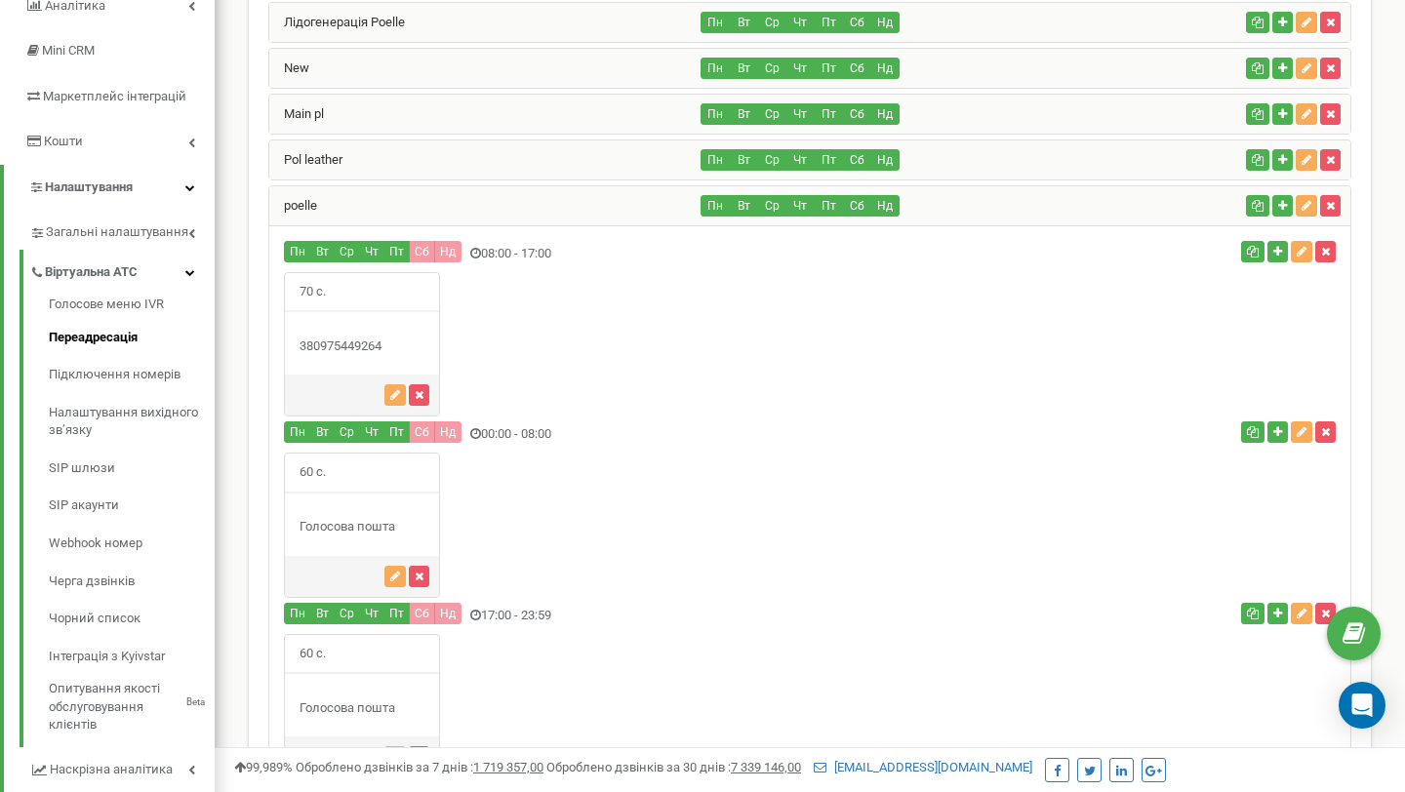
scroll to position [270, 0]
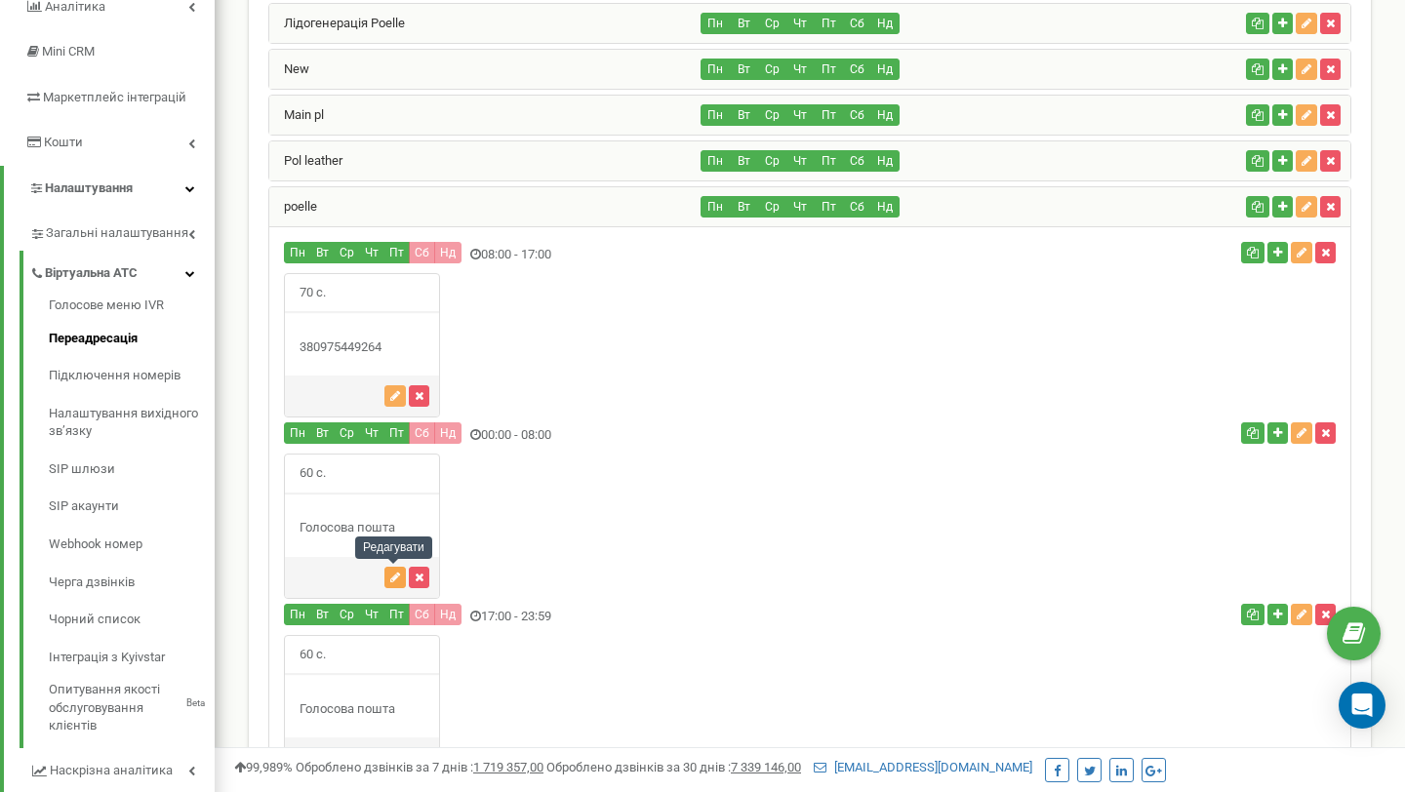
click at [399, 577] on button "button" at bounding box center [394, 577] width 21 height 21
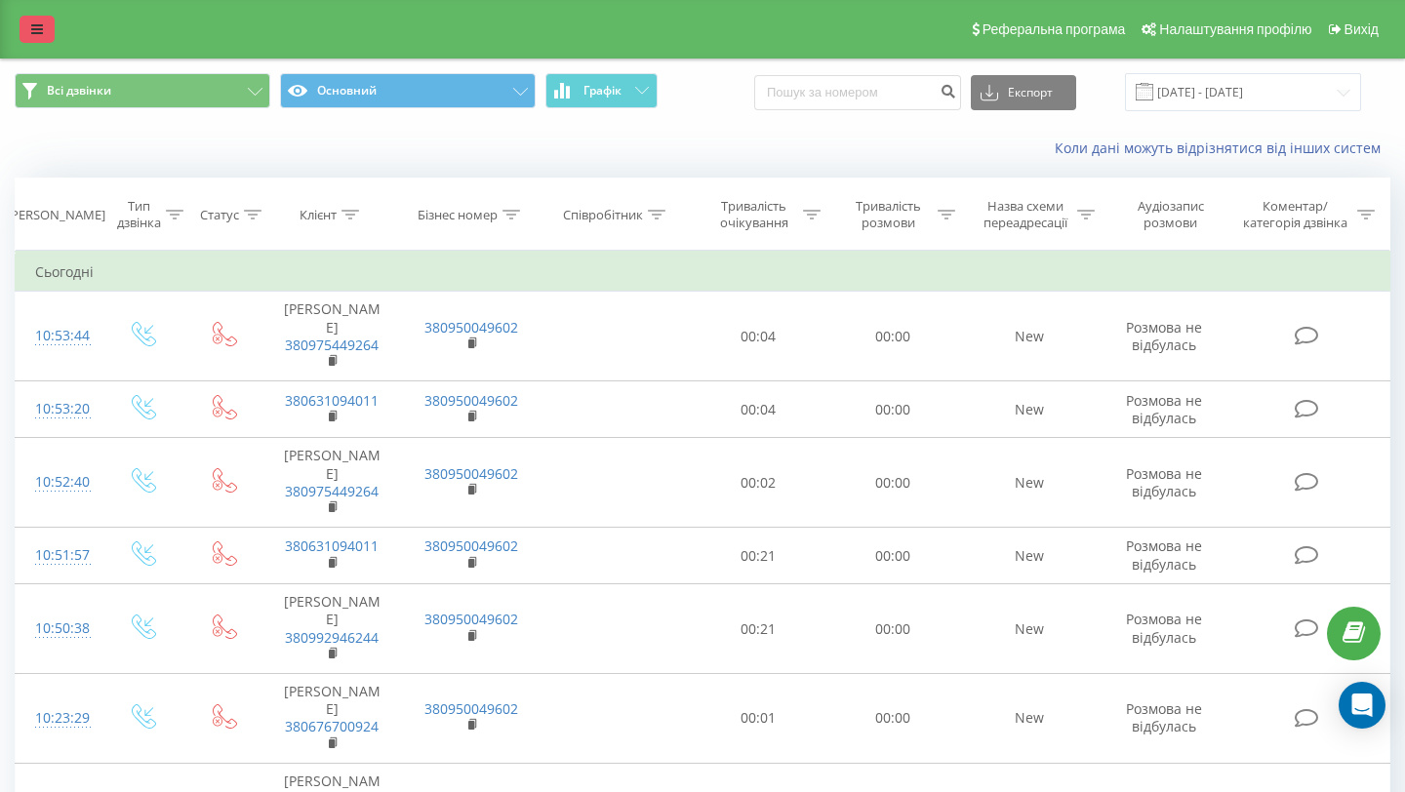
click at [31, 31] on icon at bounding box center [37, 29] width 12 height 14
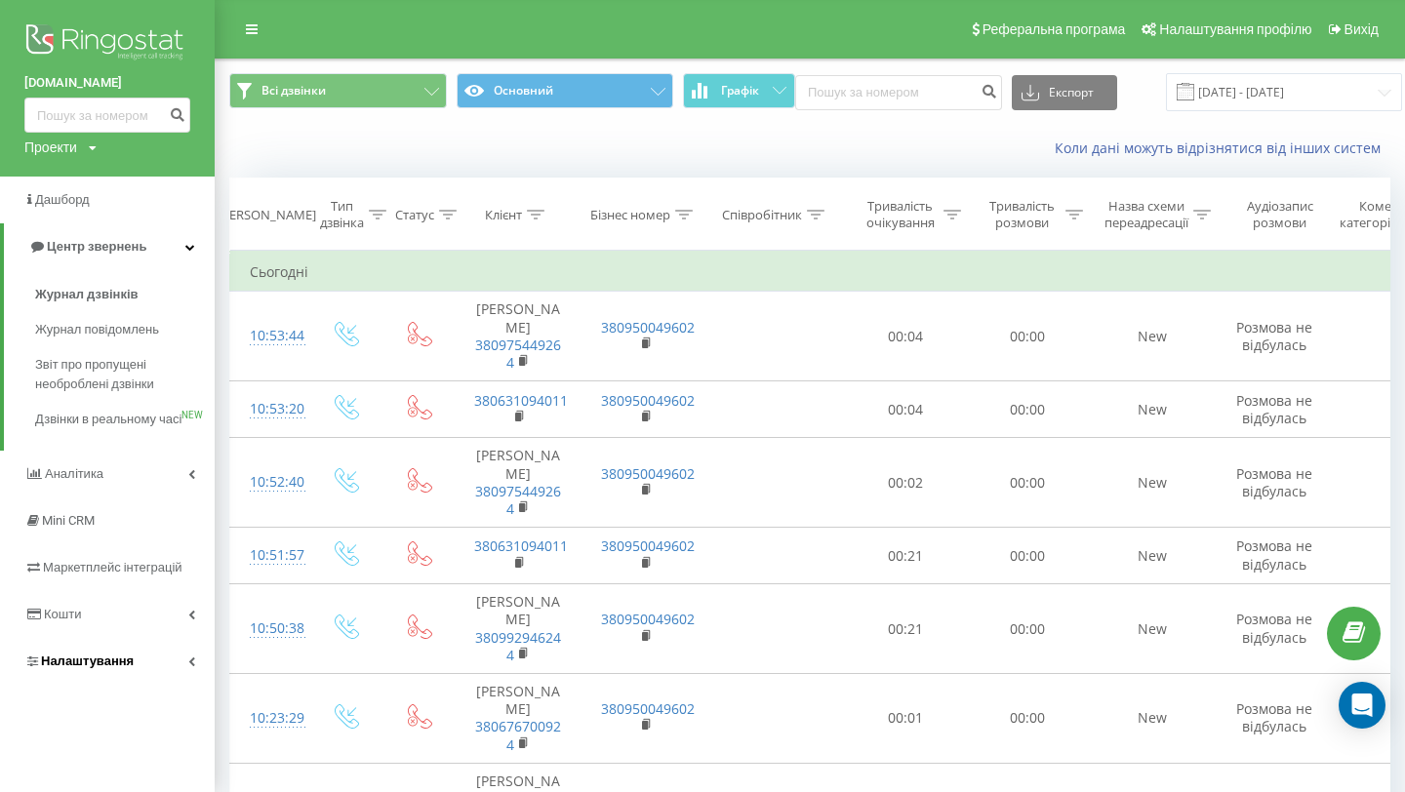
click at [93, 668] on span "Налаштування" at bounding box center [87, 661] width 93 height 15
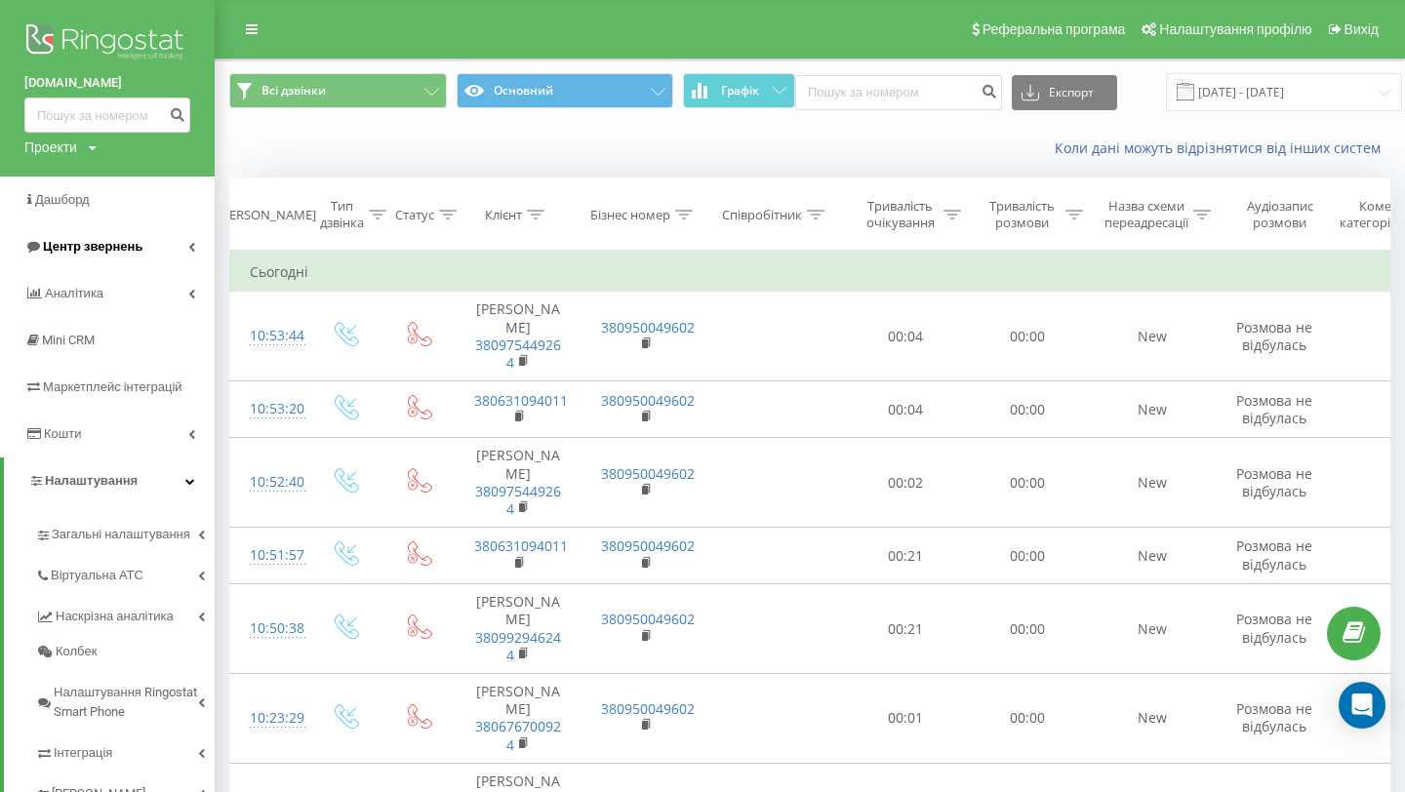
click at [112, 257] on span "Центр звернень" at bounding box center [83, 247] width 118 height 20
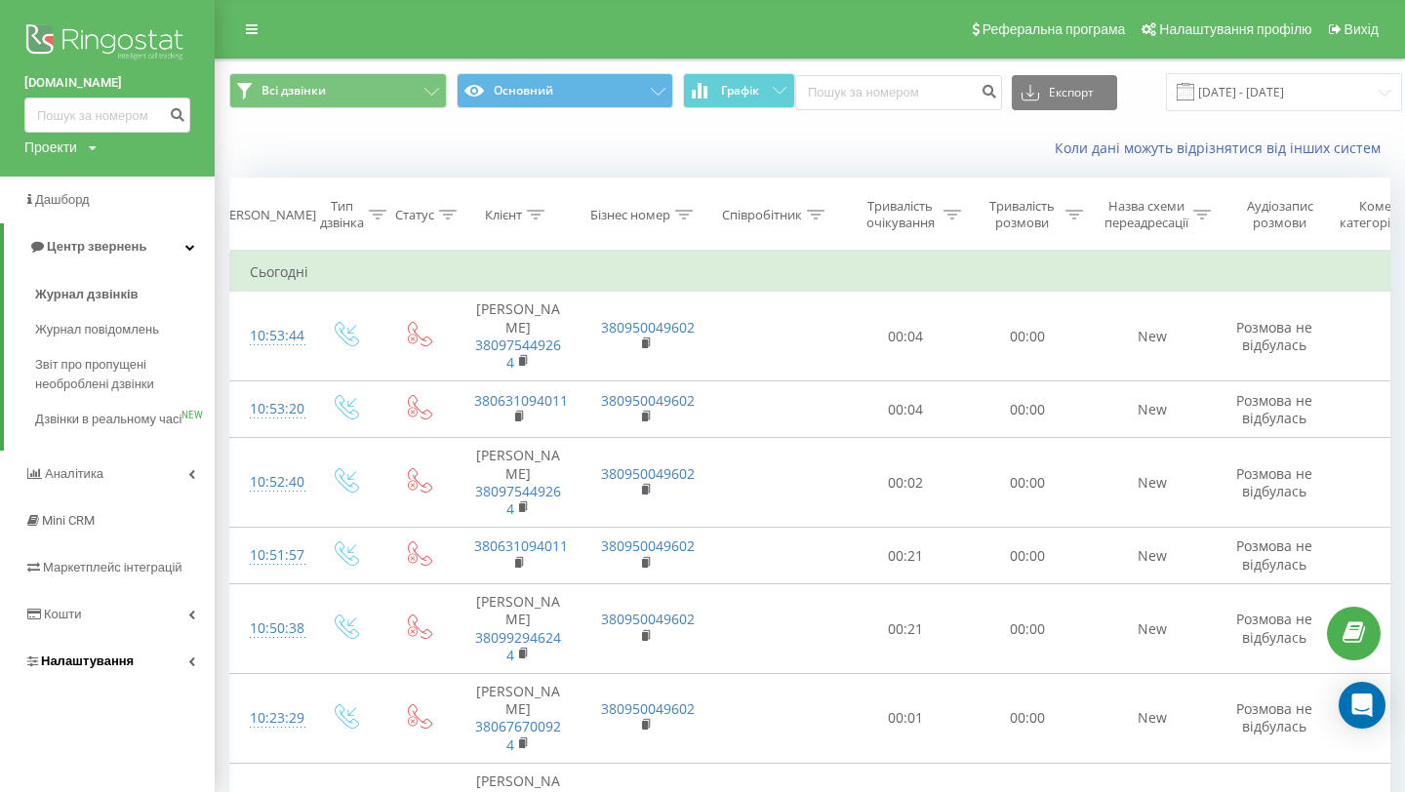
click at [191, 666] on link "Налаштування" at bounding box center [107, 661] width 215 height 47
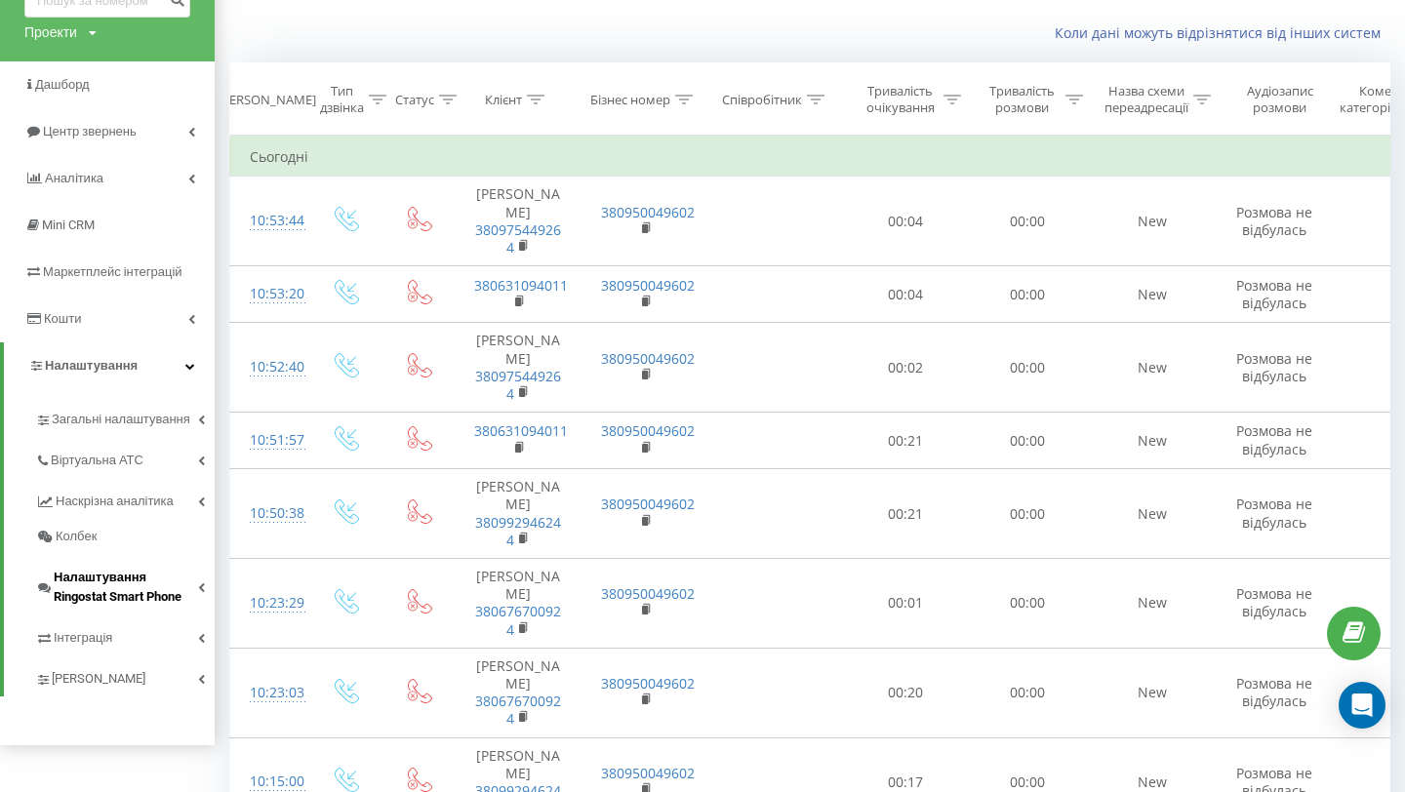
scroll to position [143, 0]
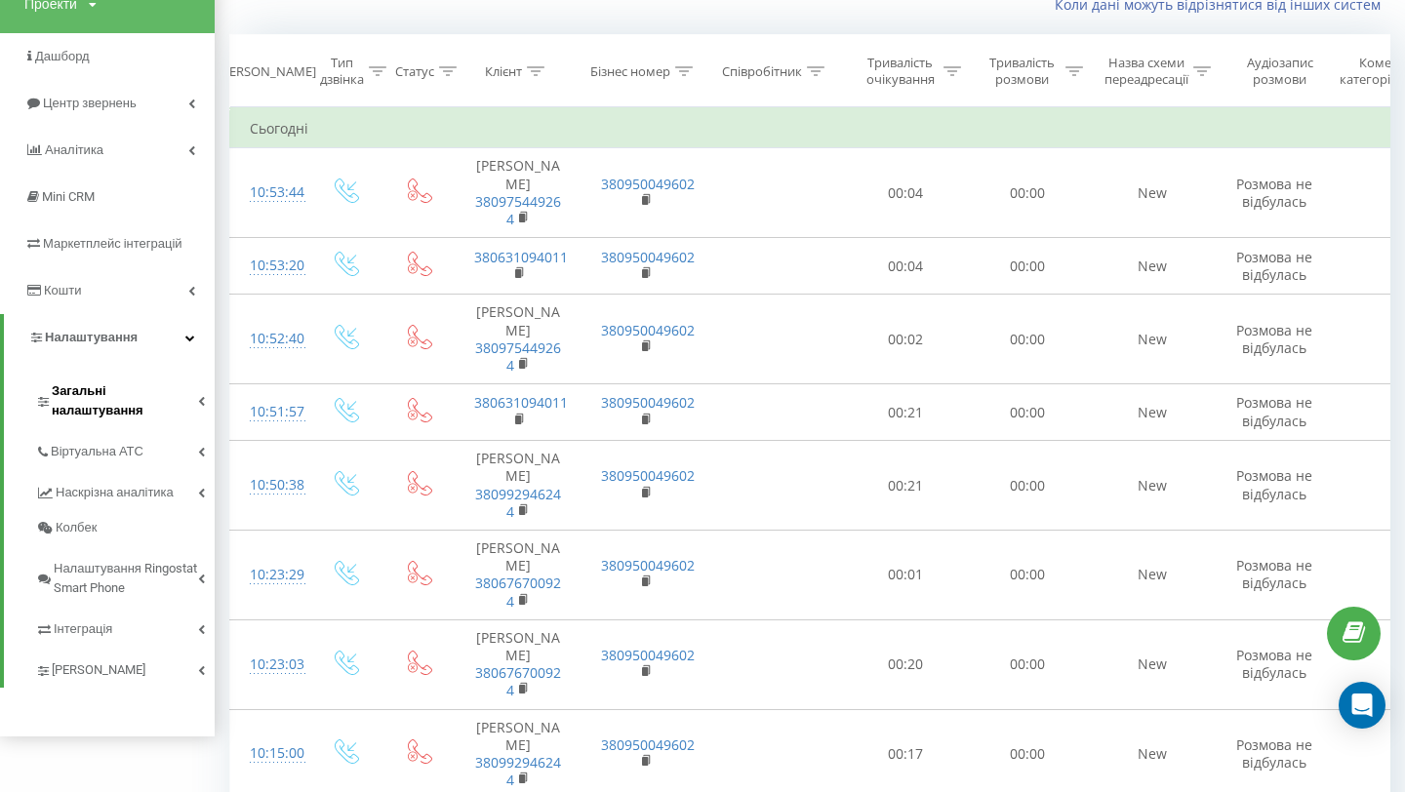
click at [111, 394] on span "Загальні налаштування" at bounding box center [125, 400] width 146 height 39
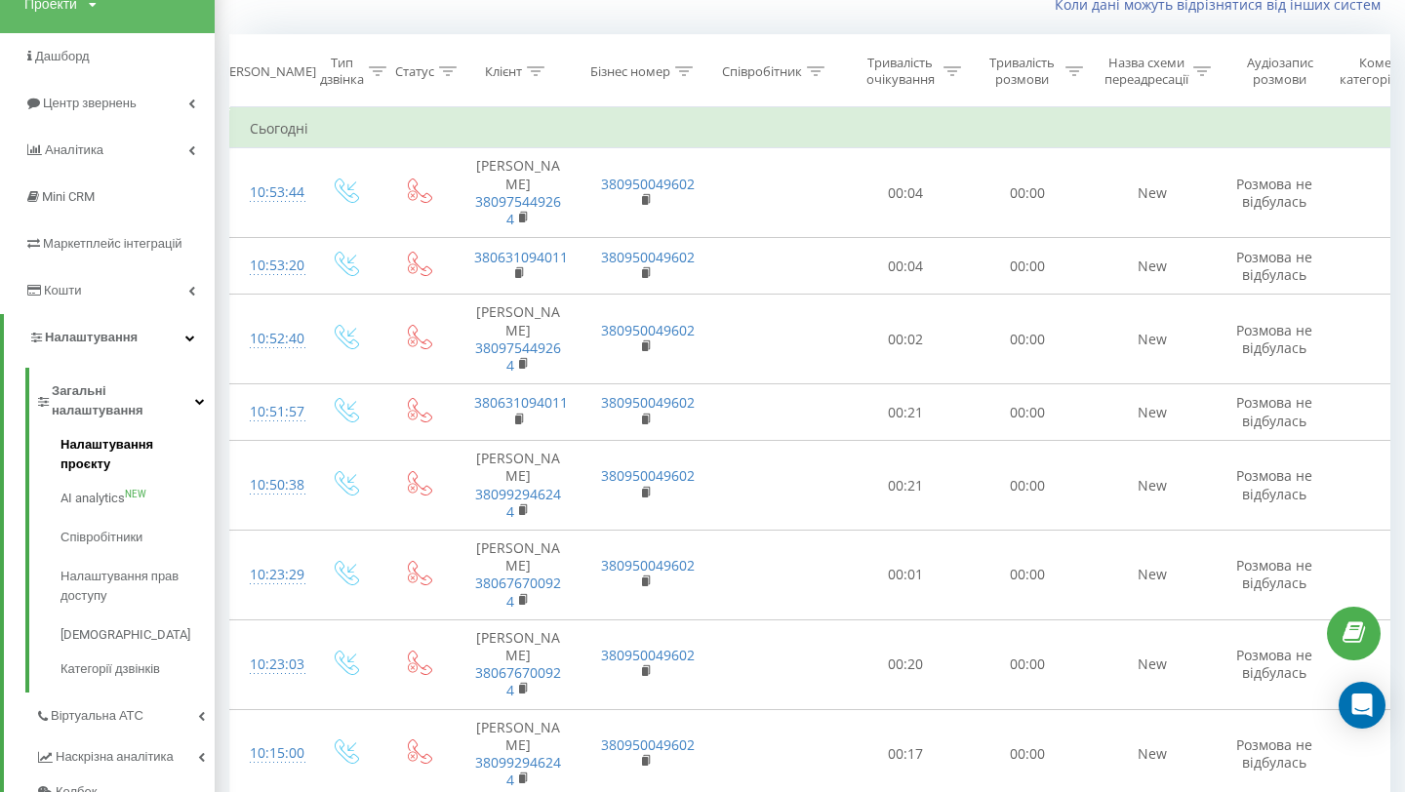
click at [137, 435] on span "Налаштування проєкту" at bounding box center [132, 454] width 144 height 39
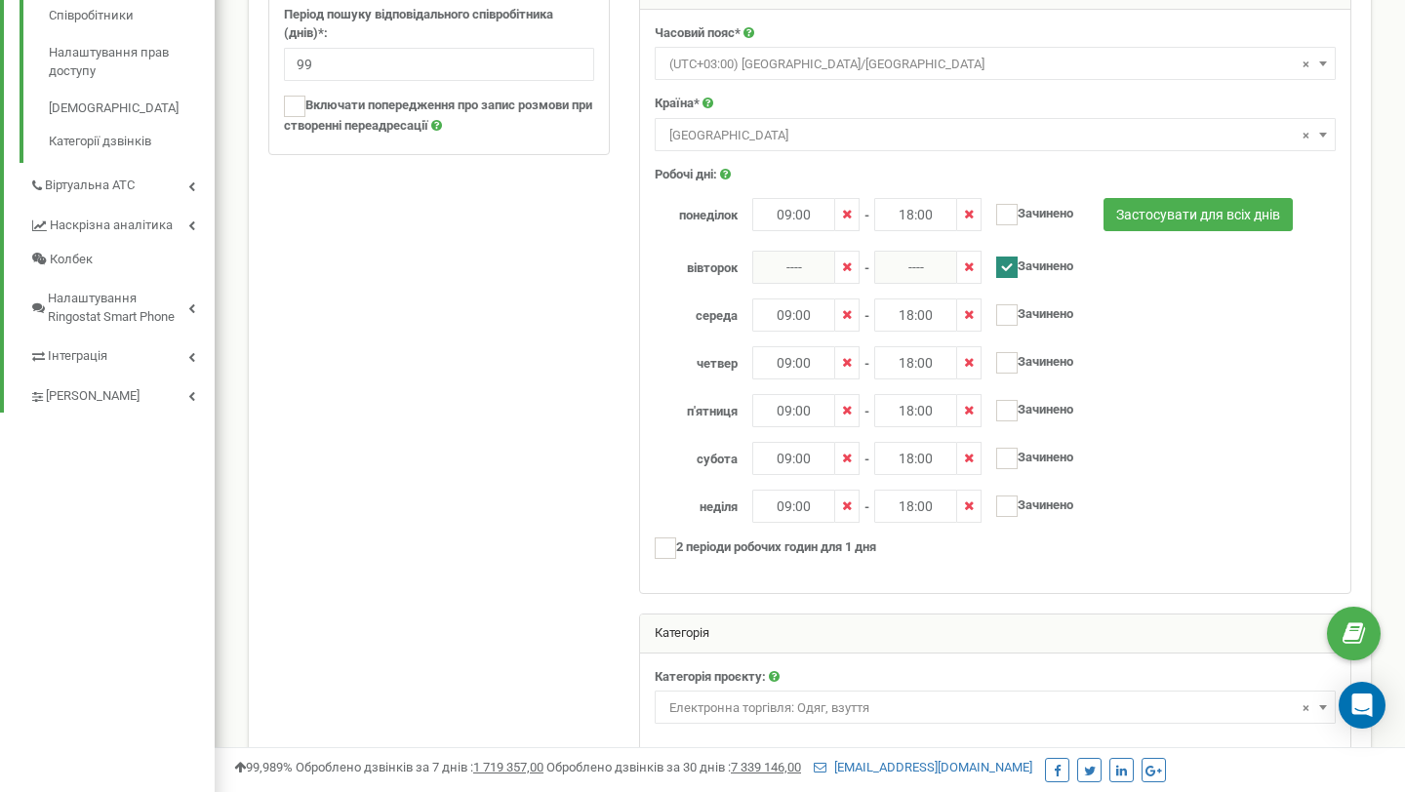
click at [1001, 271] on ins at bounding box center [1006, 267] width 21 height 21
checkbox input "false"
click at [808, 265] on input "----" at bounding box center [793, 267] width 83 height 33
click at [814, 132] on div "00 1 2 3 4 5 6 7 8 9 10 11 12 13 14 15 16 17 18 19 20 21 22 23 00 05 10 15 20 2…" at bounding box center [863, 129] width 195 height 195
click at [861, 58] on div "00 1 2 3 4 5 6 7 8 9 10 11 12 13 14 15 16 17 18 19 20 21 22 23 00 05 10 15 20 2…" at bounding box center [863, 129] width 195 height 195
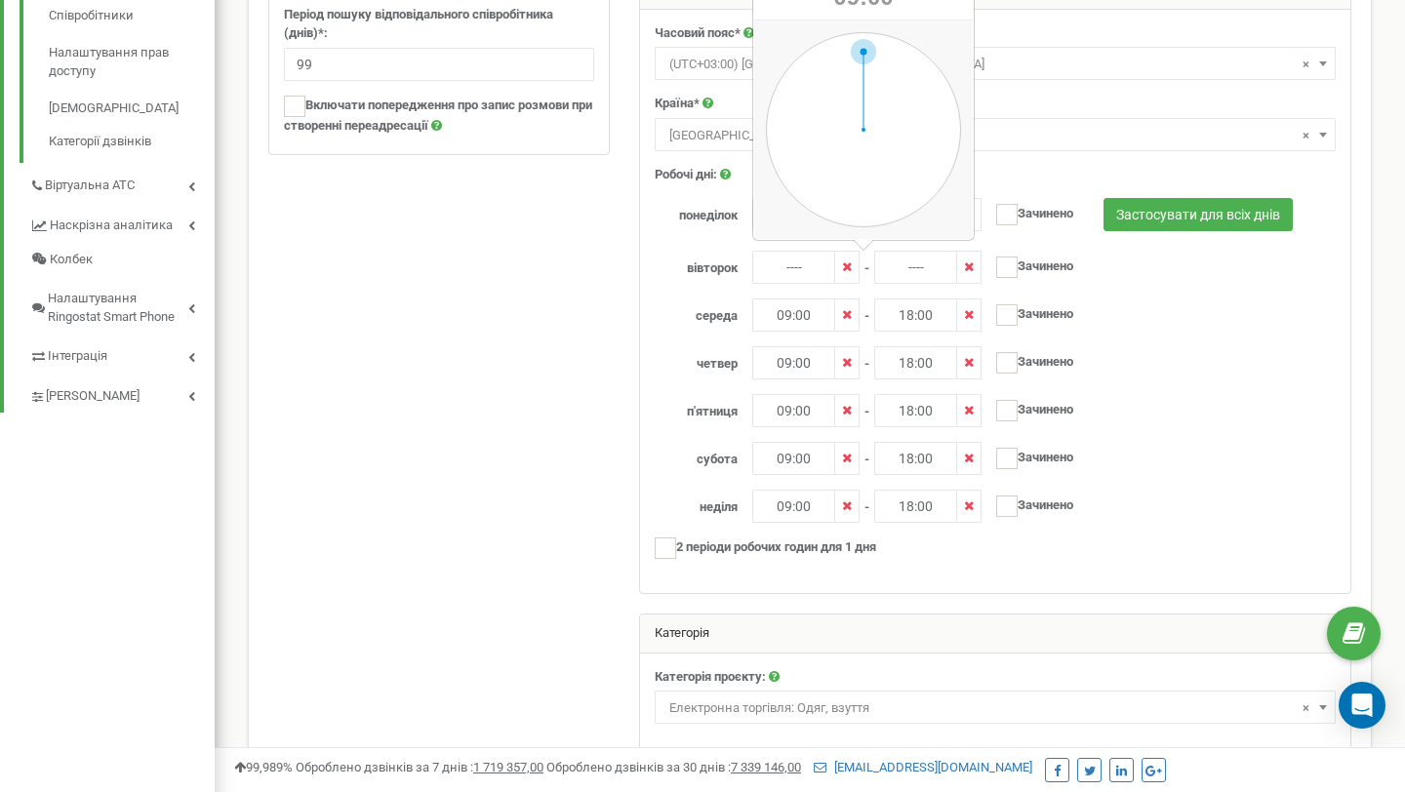
type input "09:00"
click at [910, 266] on input "----" at bounding box center [915, 267] width 83 height 33
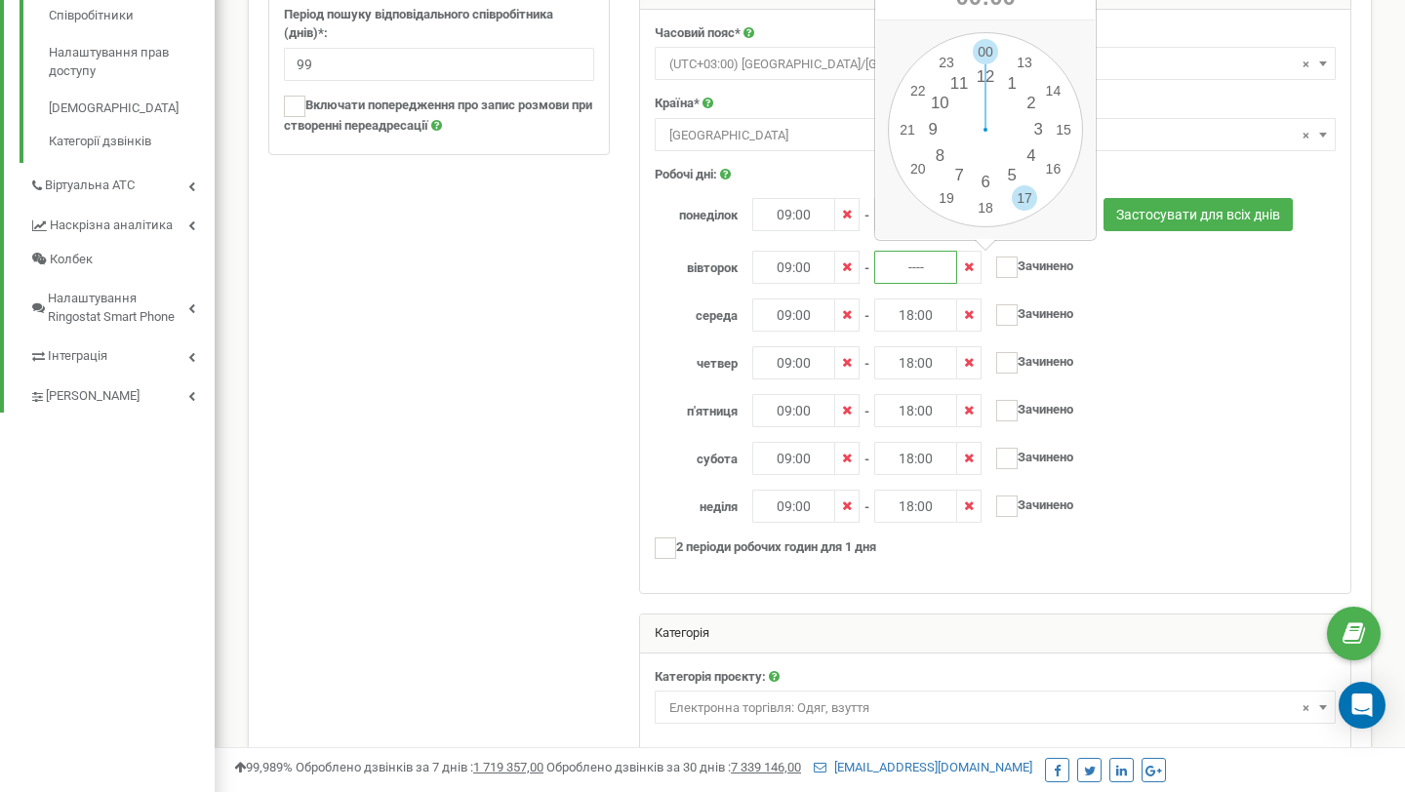
click at [1018, 190] on div "00 1 2 3 4 5 6 7 8 9 10 11 12 13 14 15 16 17 18 19 20 21 22 23 00 05 10 15 20 2…" at bounding box center [985, 129] width 195 height 195
click at [981, 60] on div "00 1 2 3 4 5 6 7 8 9 10 11 12 13 14 15 16 17 18 19 20 21 22 23 00 05 10 15 20 2…" at bounding box center [985, 129] width 195 height 195
click at [916, 213] on input "18:00" at bounding box center [915, 214] width 83 height 33
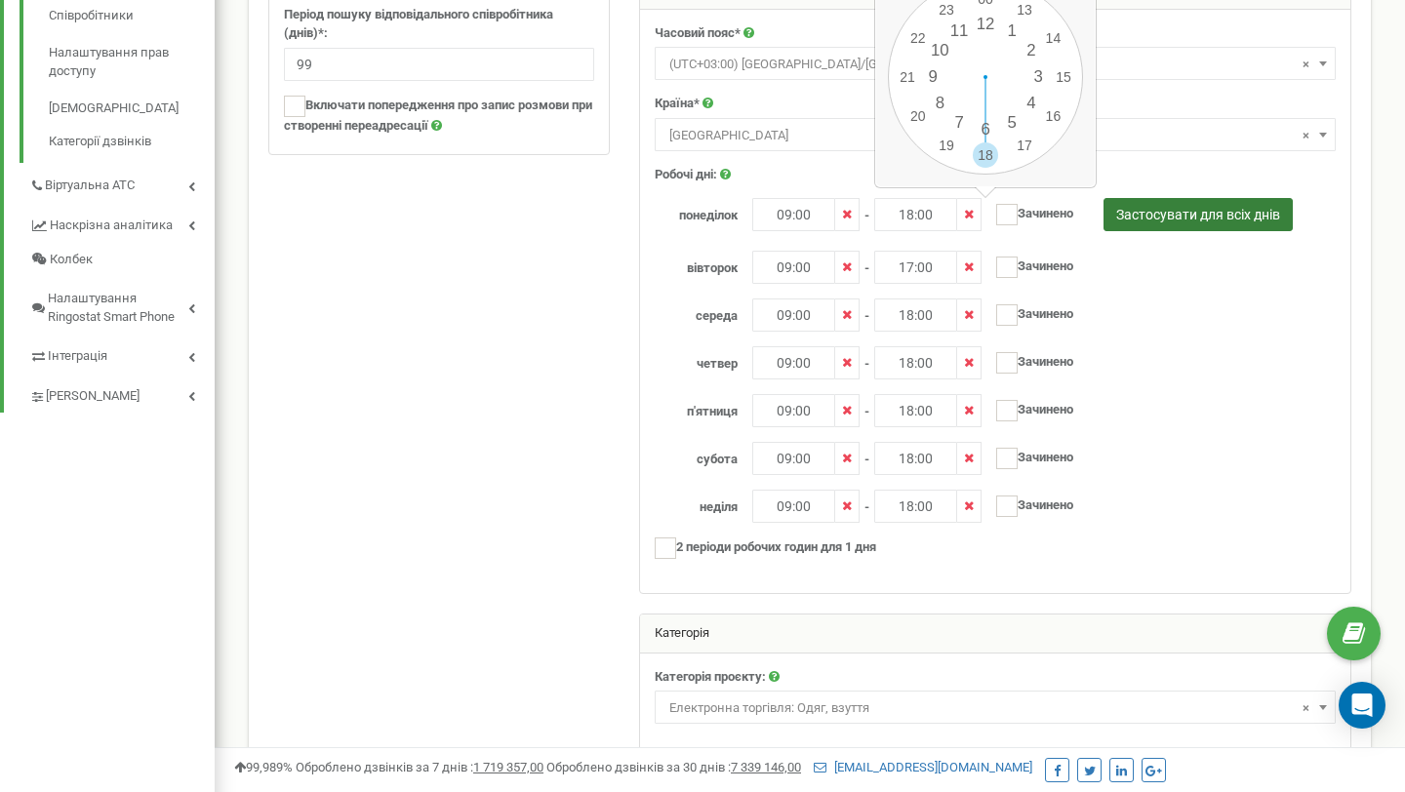
click at [1138, 220] on button "Застосувати для всіх днів" at bounding box center [1197, 214] width 189 height 33
type input "18:00"
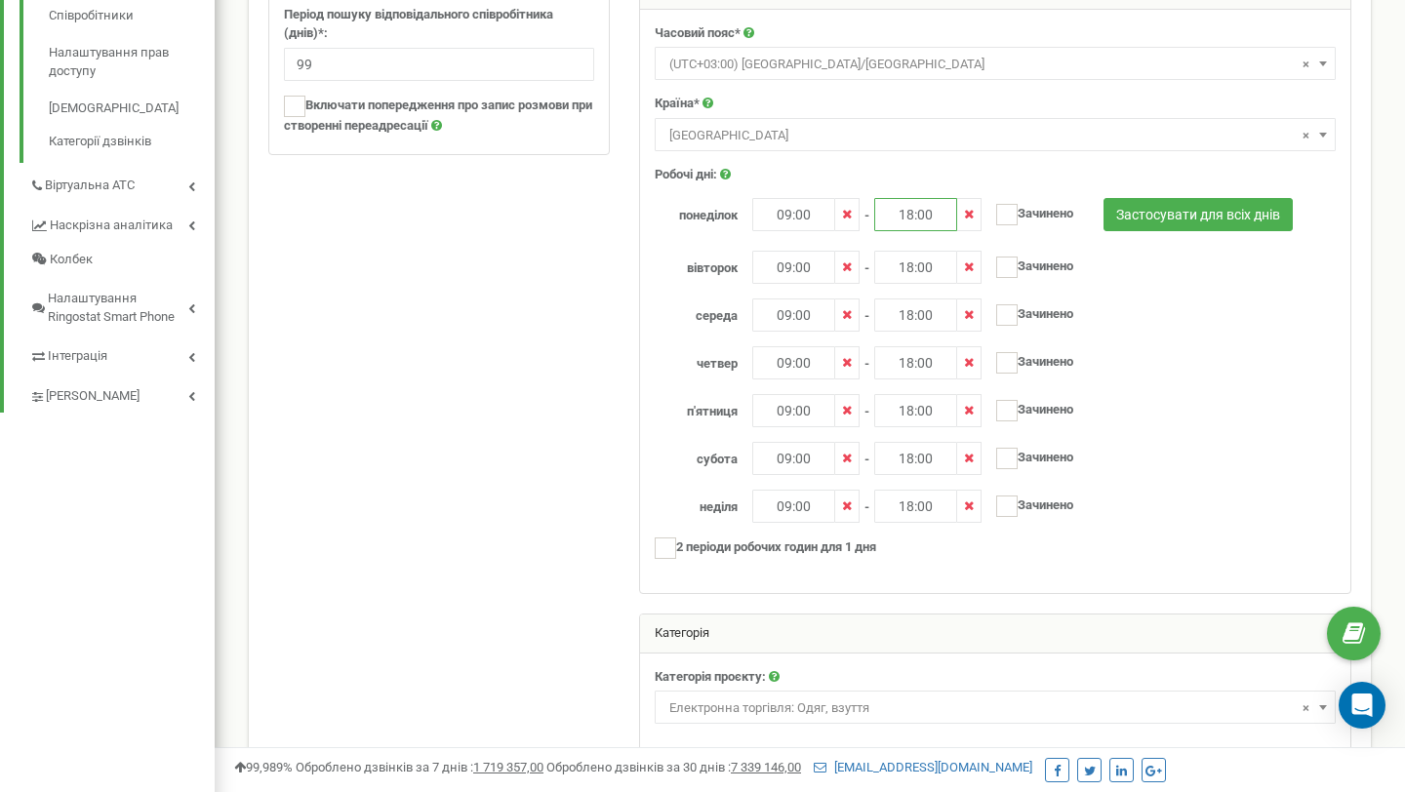
click at [928, 214] on input "18:00" at bounding box center [915, 214] width 83 height 33
click at [1026, 146] on div "00 1 2 3 4 5 6 7 8 9 10 11 12 13 14 15 16 17 18 19 20 21 22 23 00 05 10 15 20 2…" at bounding box center [985, 77] width 195 height 195
click at [988, 2] on div "00 1 2 3 4 5 6 7 8 9 10 11 12 13 14 15 16 17 18 19 20 21 22 23 00 05 10 15 20 2…" at bounding box center [985, 77] width 195 height 195
type input "17:00"
click at [1160, 209] on button "Застосувати для всіх днів" at bounding box center [1197, 214] width 189 height 33
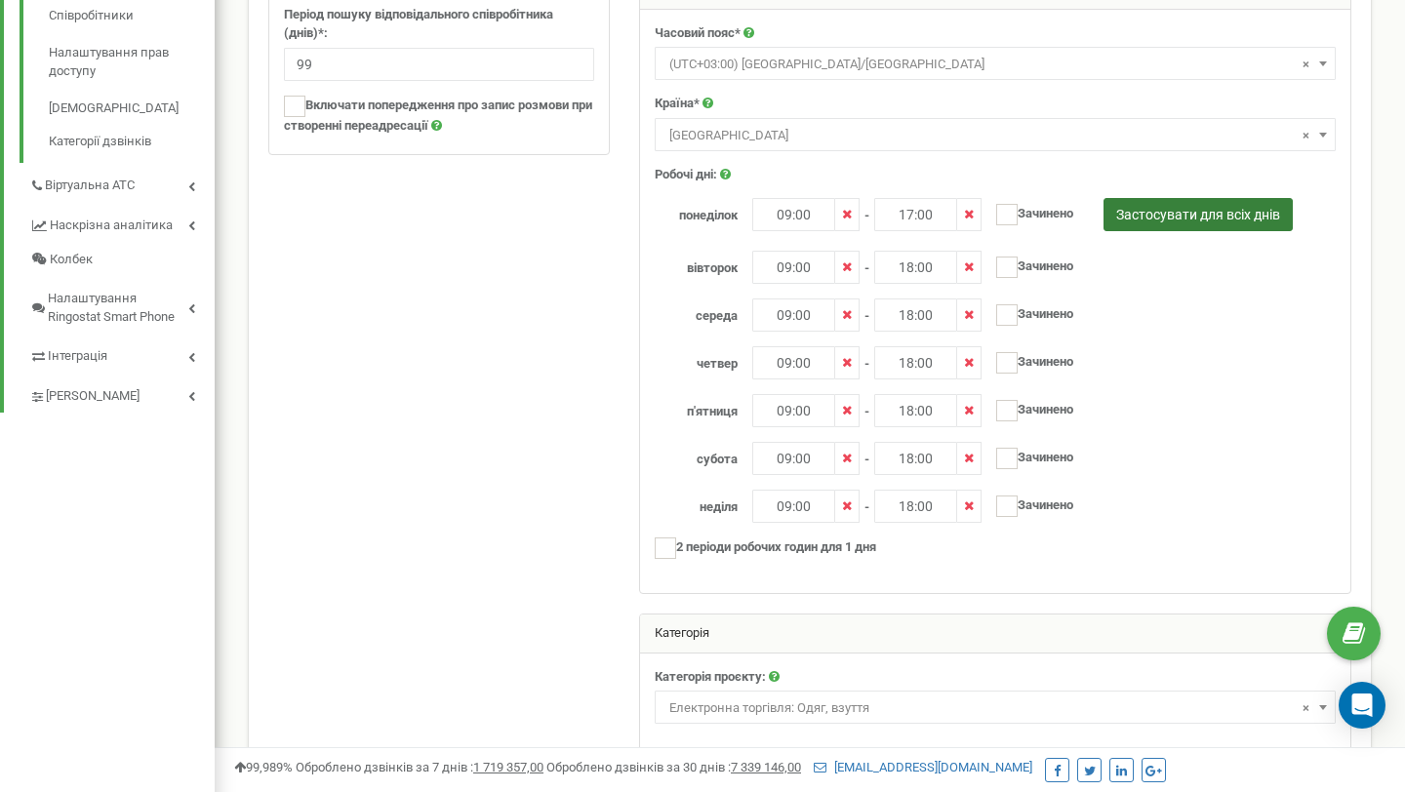
type input "17:00"
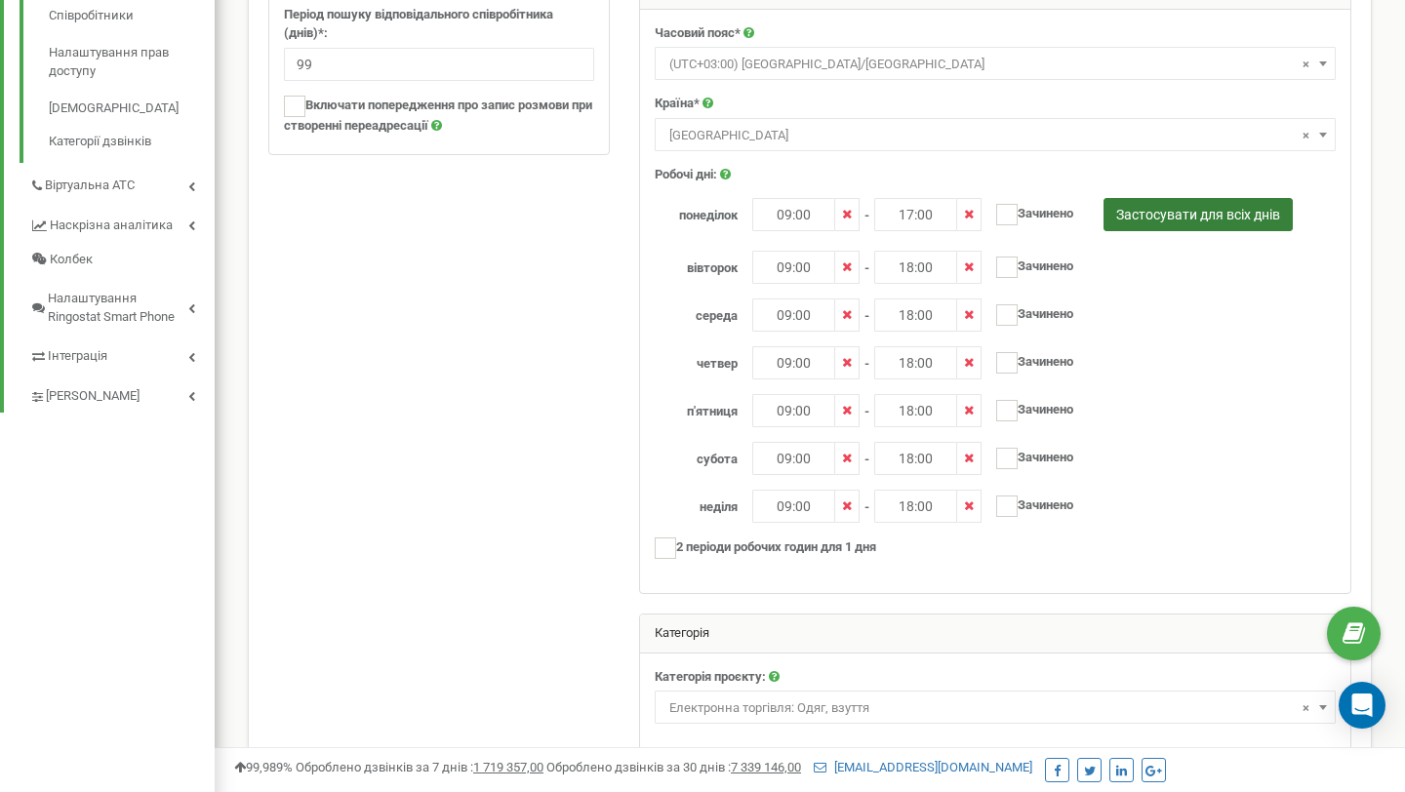
type input "17:00"
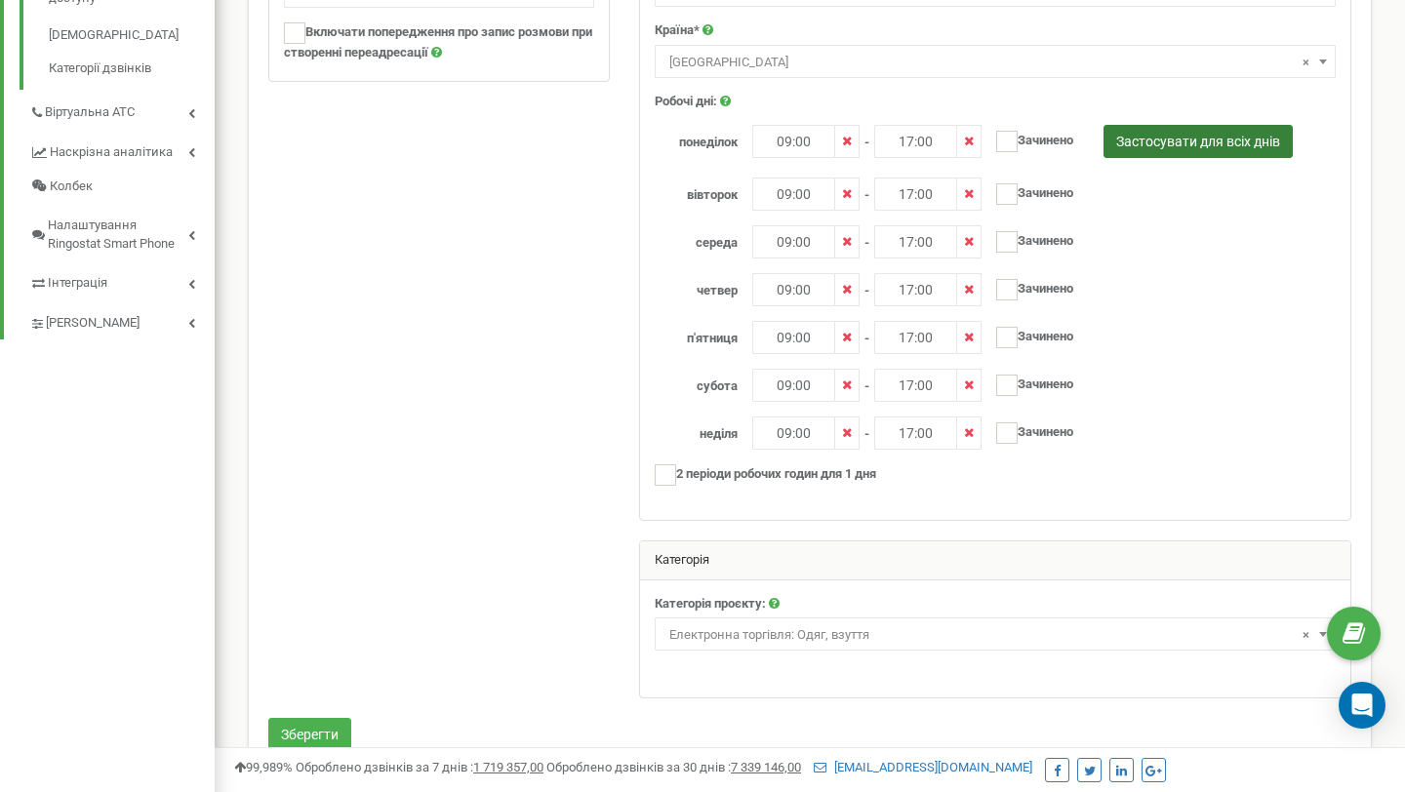
scroll to position [711, 0]
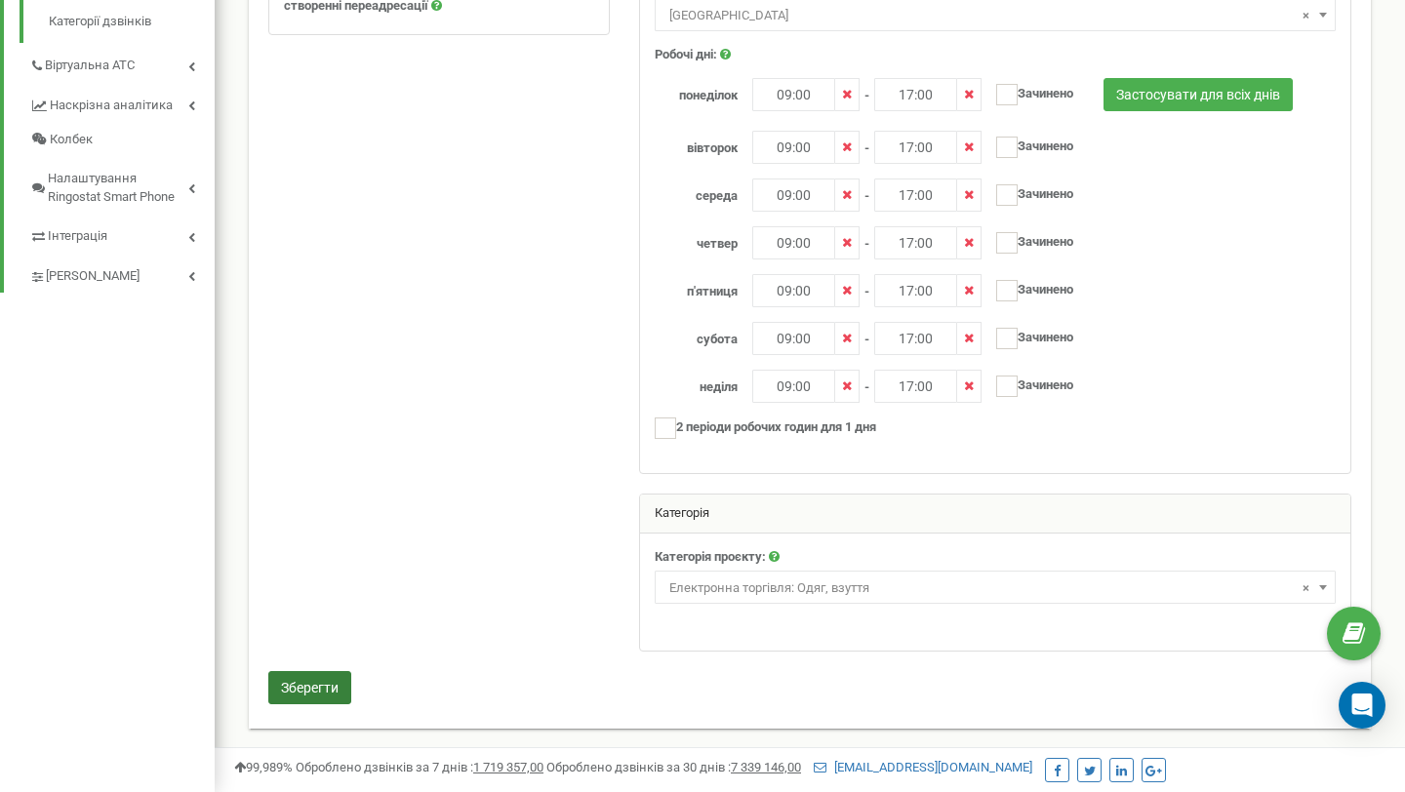
click at [322, 680] on button "Зберегти" at bounding box center [309, 687] width 83 height 33
